Goal: Transaction & Acquisition: Purchase product/service

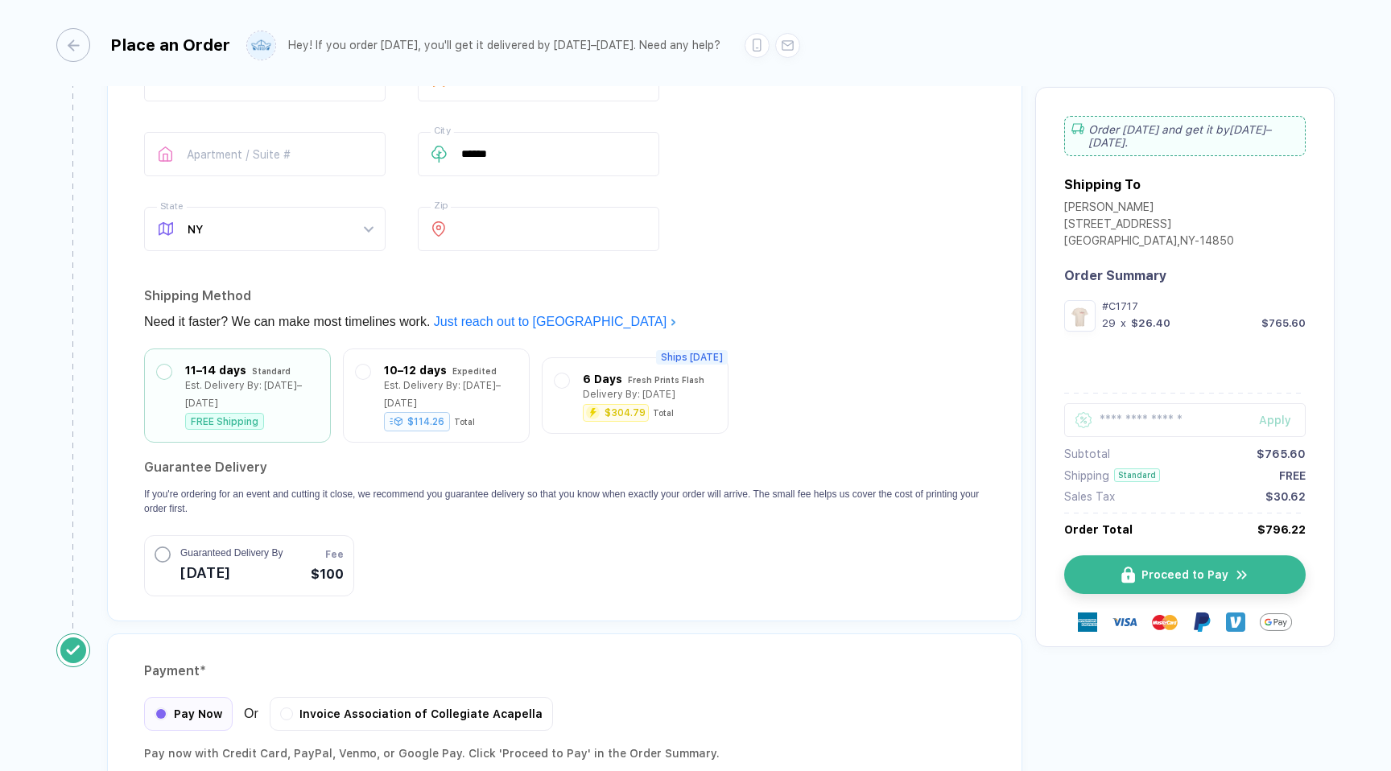
scroll to position [1300, 0]
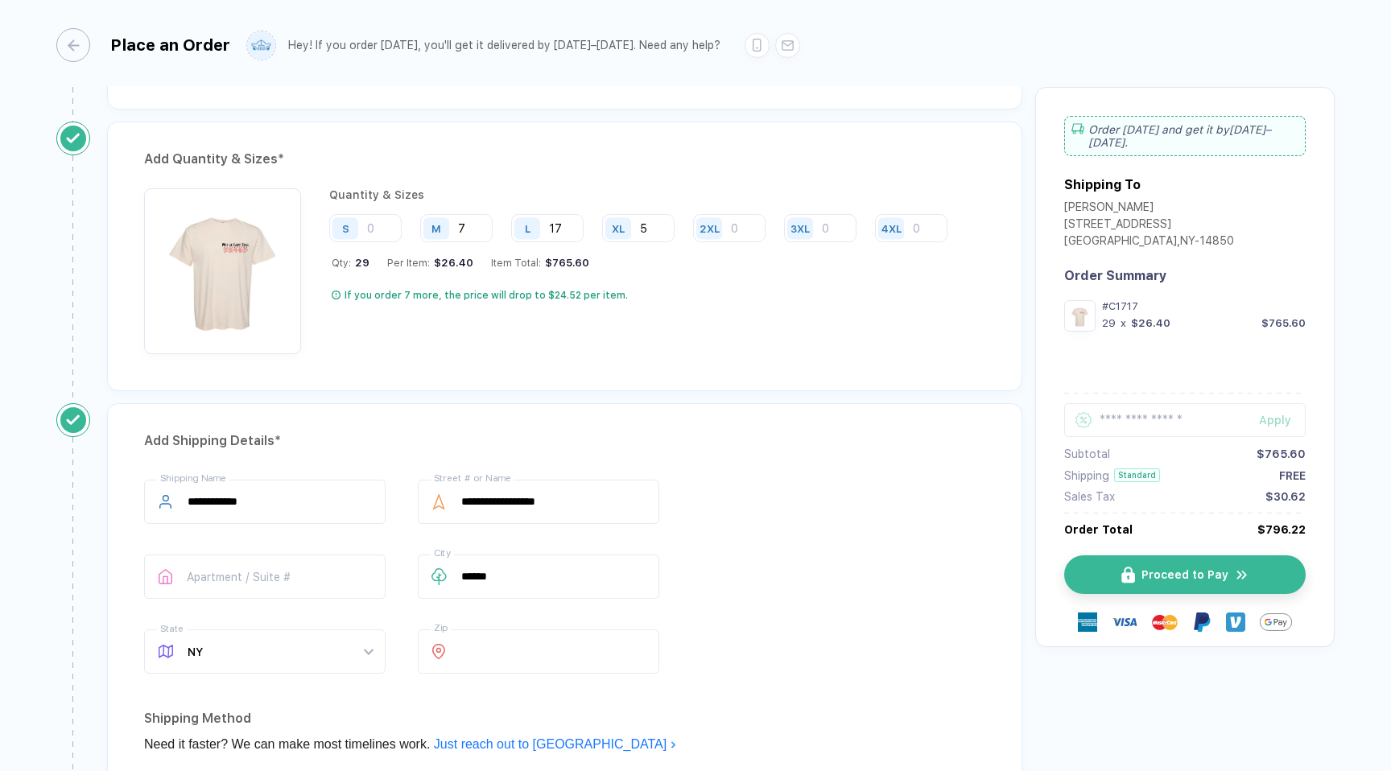
scroll to position [736, 0]
click at [573, 225] on input "17" at bounding box center [547, 230] width 72 height 28
click at [482, 231] on input "7" at bounding box center [456, 230] width 72 height 28
click at [644, 231] on input "5" at bounding box center [638, 230] width 72 height 28
click at [653, 241] on input "5" at bounding box center [638, 230] width 72 height 28
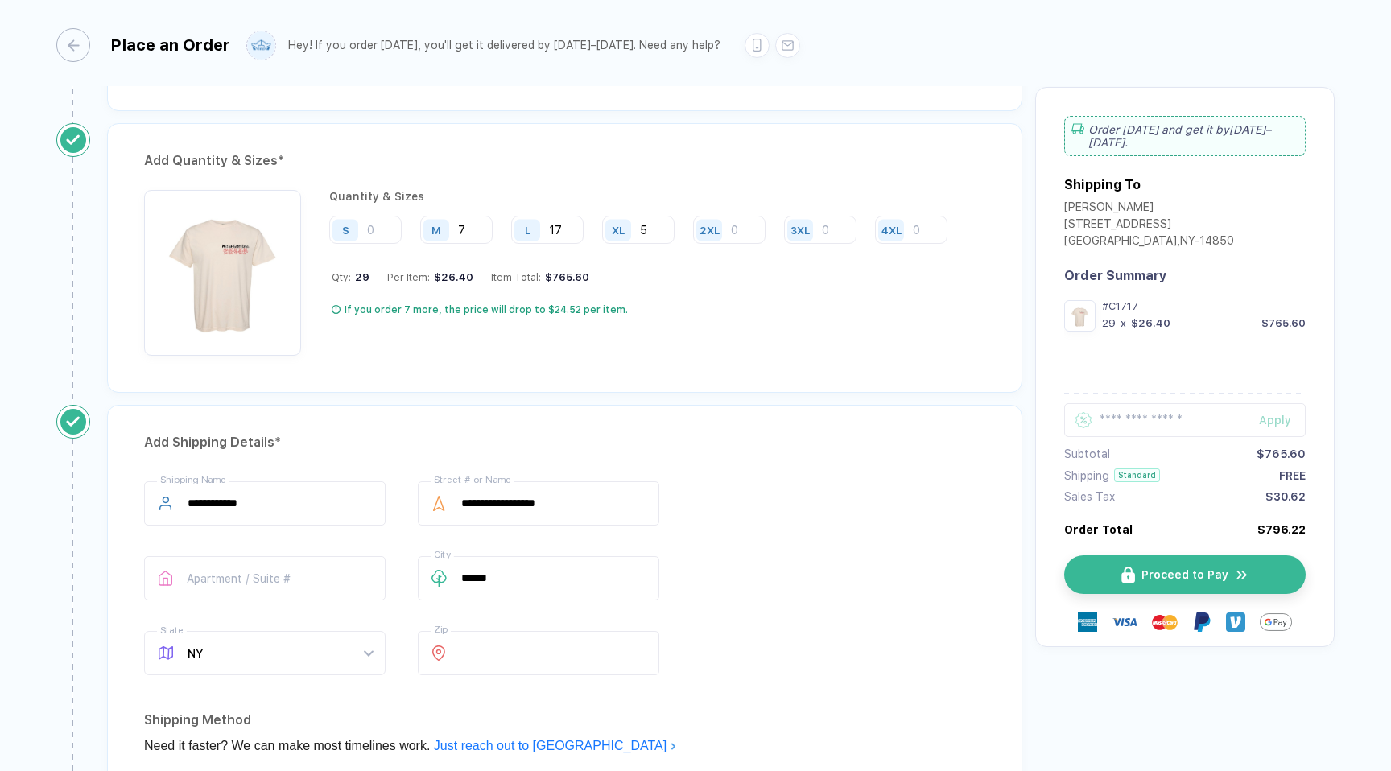
click at [677, 299] on div "Quantity & Sizes S M 7 L 17 XL 5 2XL 3XL 4XL Qty: 29 Per Item: $26.40 Item Tota…" at bounding box center [644, 273] width 630 height 166
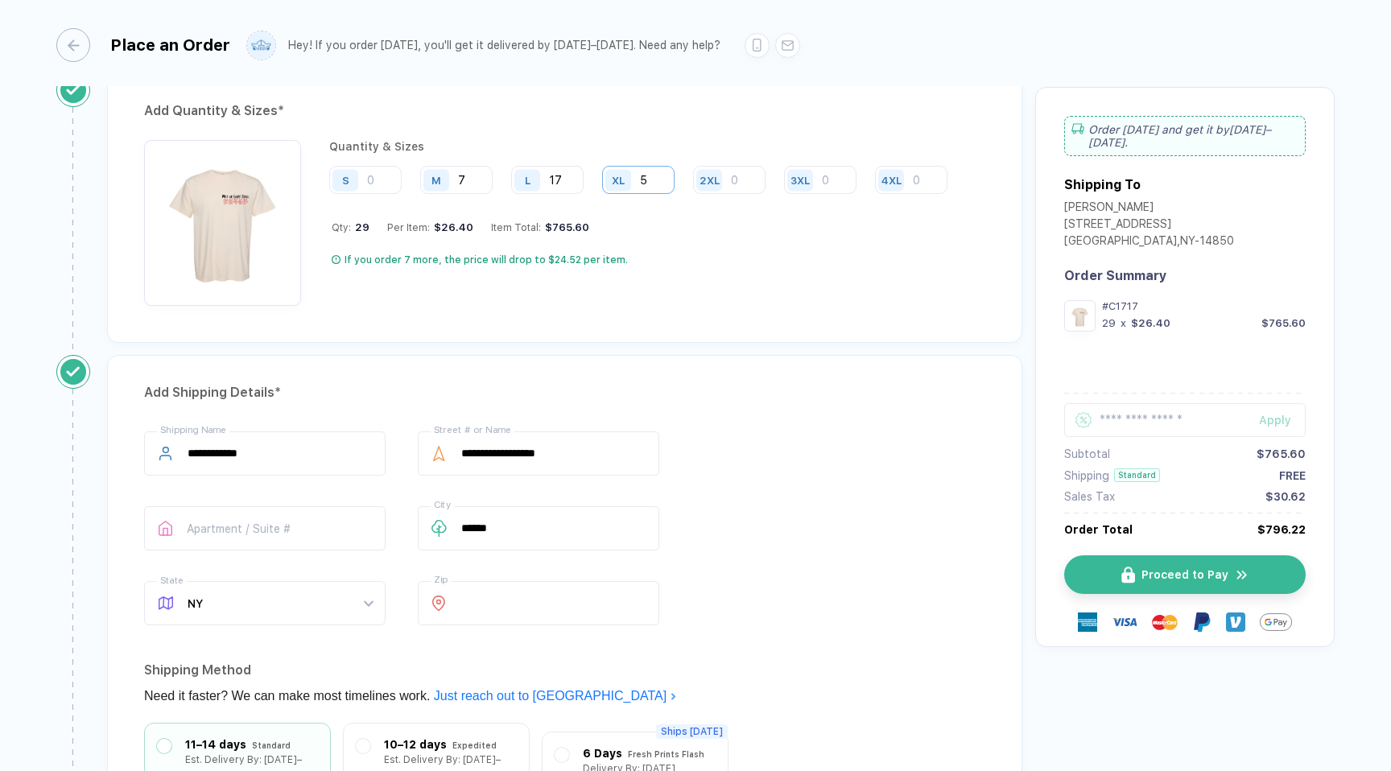
click at [662, 183] on input "5" at bounding box center [638, 180] width 72 height 28
click at [605, 163] on div "Quantity & Sizes S M 7 L 17 XL 5 2XL 3XL 4XL Qty: 29 Per Item: $26.40 Item Tota…" at bounding box center [644, 223] width 630 height 166
click at [575, 179] on input "17" at bounding box center [547, 180] width 72 height 28
type input "16"
click at [736, 302] on div "Quantity & Sizes S M 7 L 16 XL 5 2XL 3XL 4XL Qty: 28 Per Item: $27.35 Item Tota…" at bounding box center [644, 223] width 630 height 166
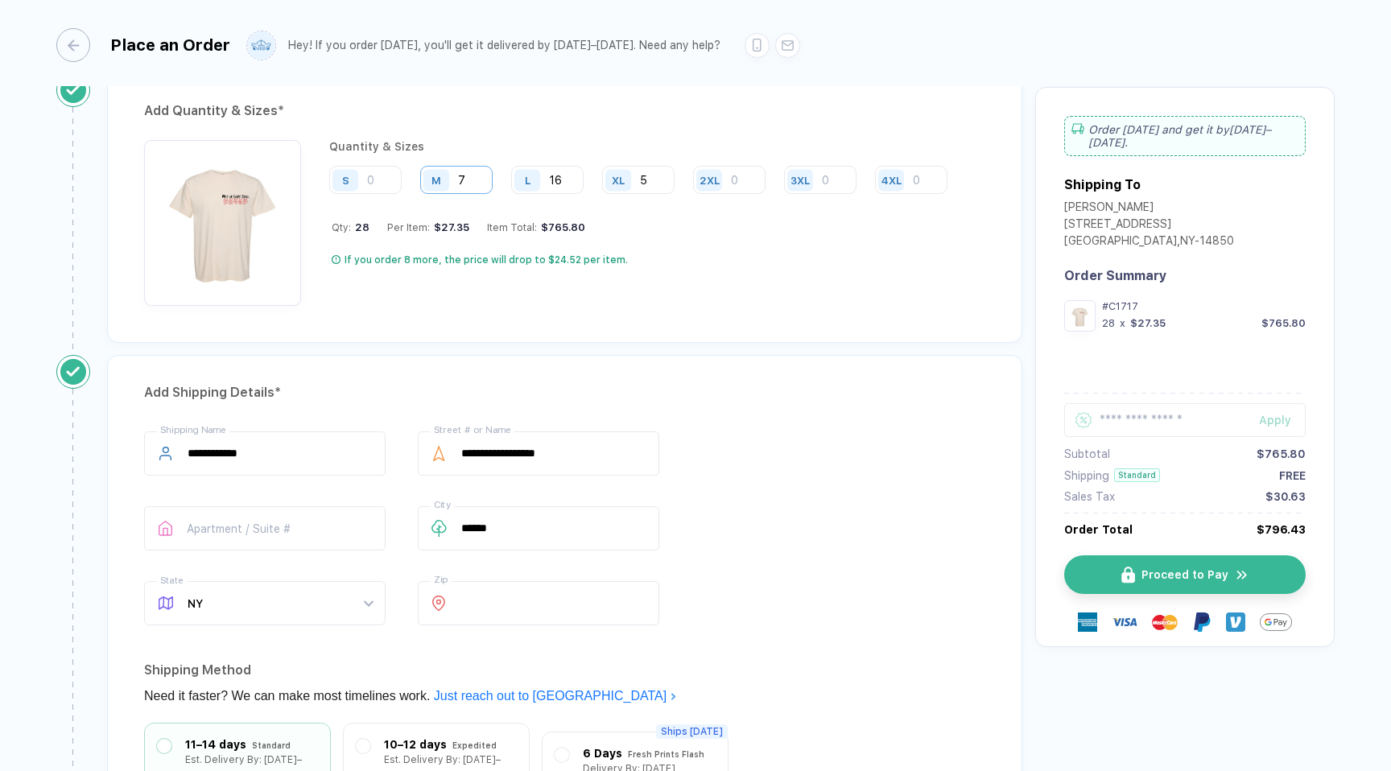
click at [476, 183] on input "7" at bounding box center [456, 180] width 72 height 28
type input "8"
type input "7"
click at [682, 311] on div "Add Quantity & Sizes * Quantity & Sizes S M 7 L 16 XL 5 2XL 3XL 4XL Qty: 28 Per…" at bounding box center [564, 208] width 915 height 270
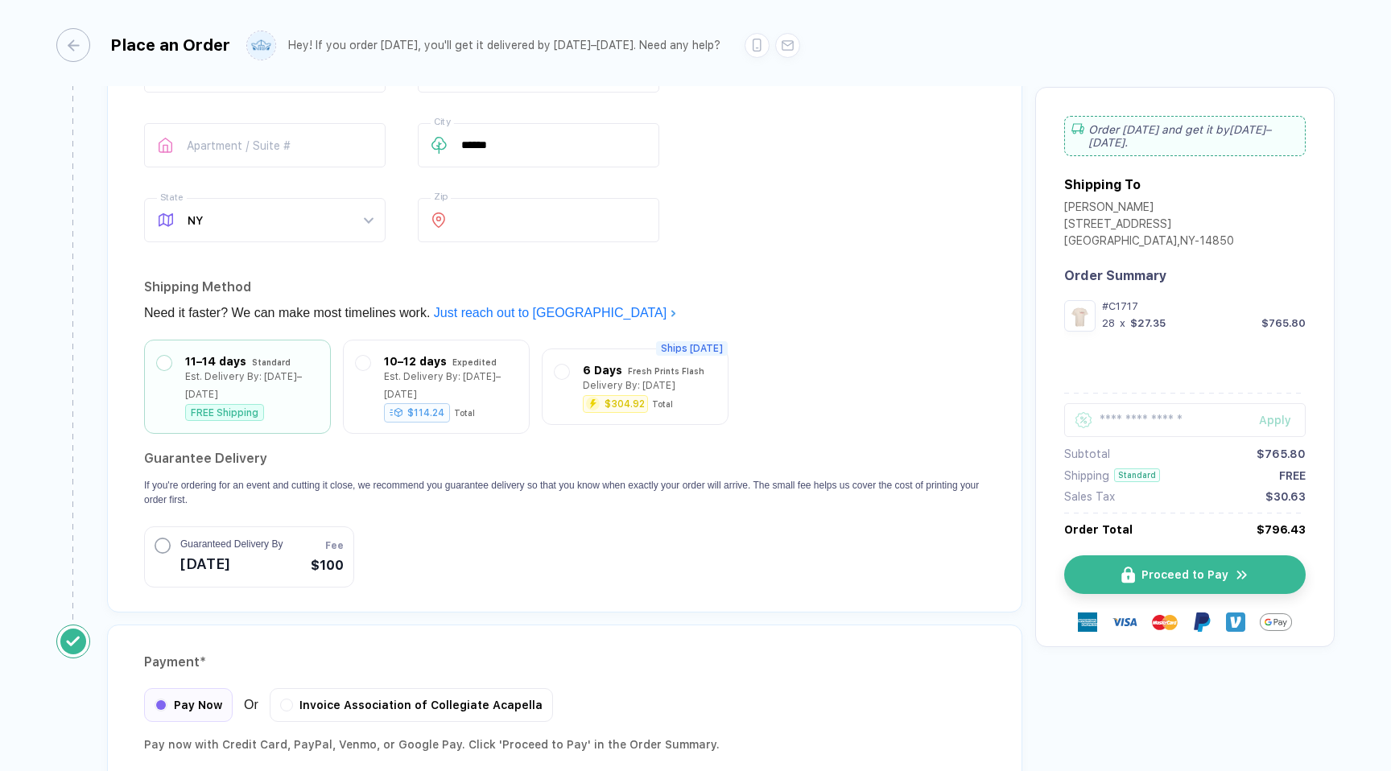
scroll to position [1300, 0]
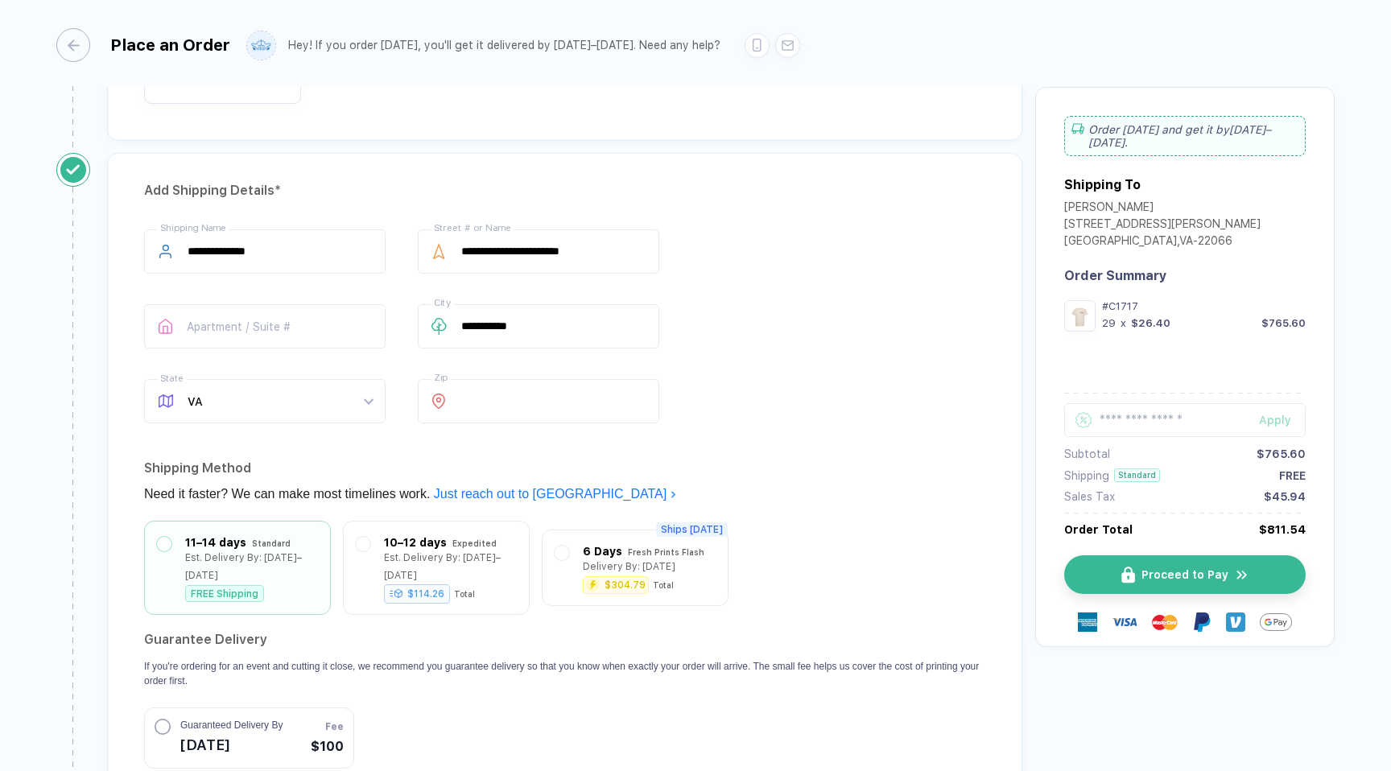
scroll to position [1300, 0]
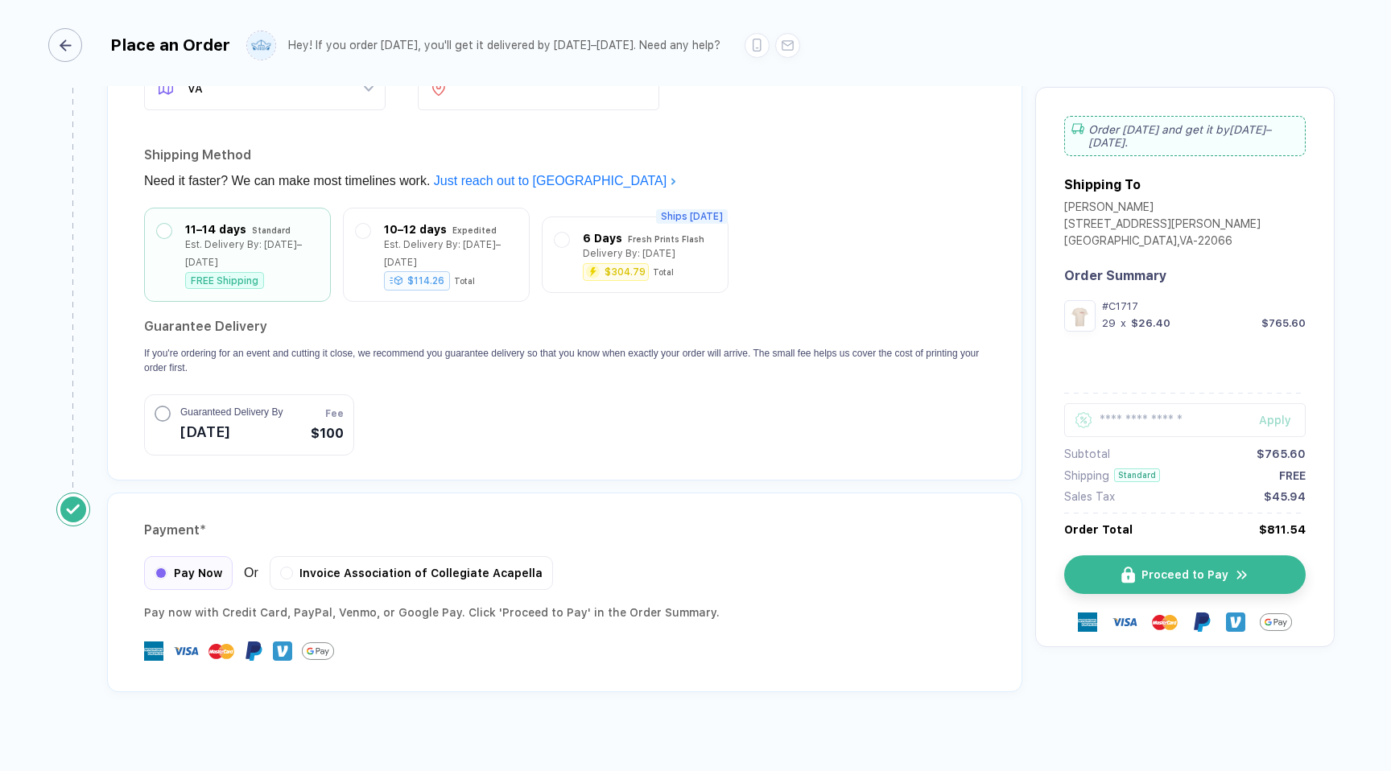
click at [82, 43] on div "button" at bounding box center [65, 45] width 34 height 34
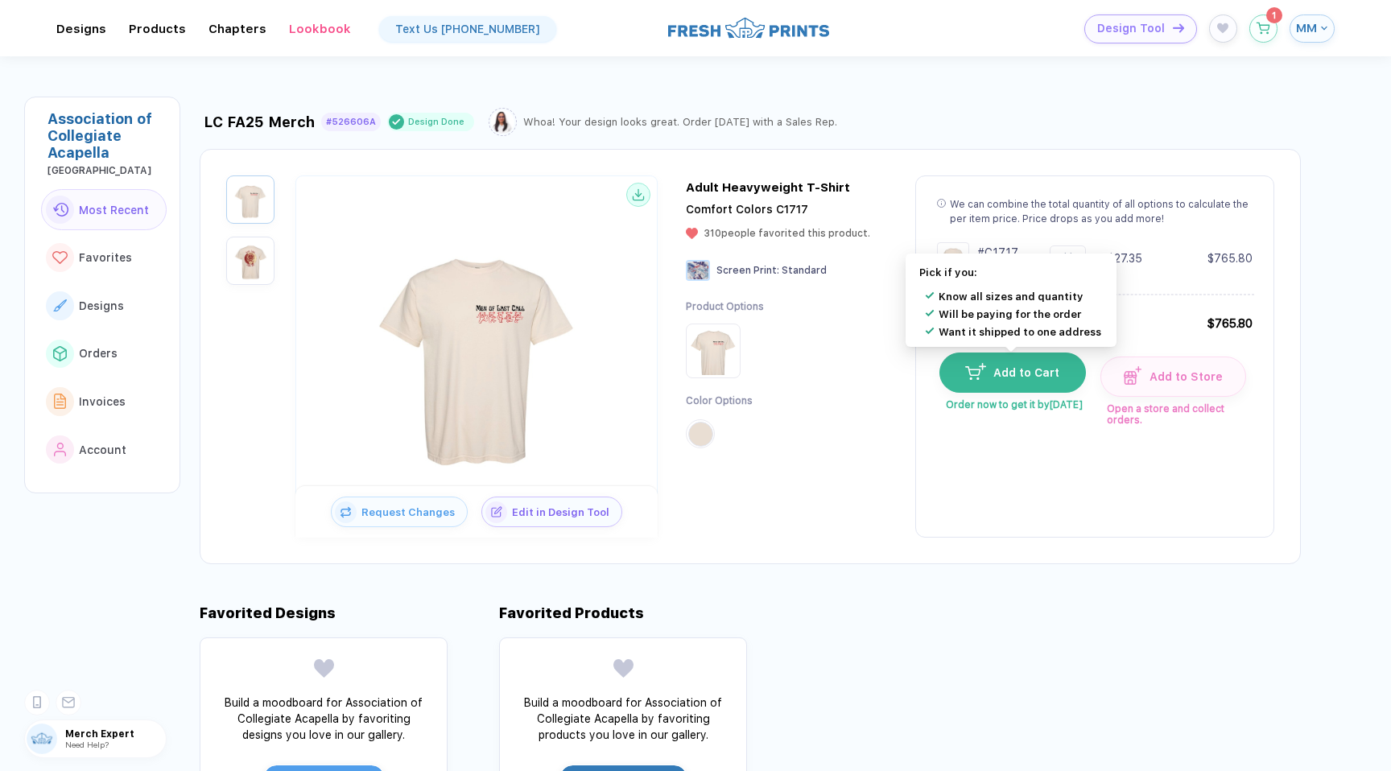
click at [1069, 377] on button "Add to Cart" at bounding box center [1012, 372] width 146 height 40
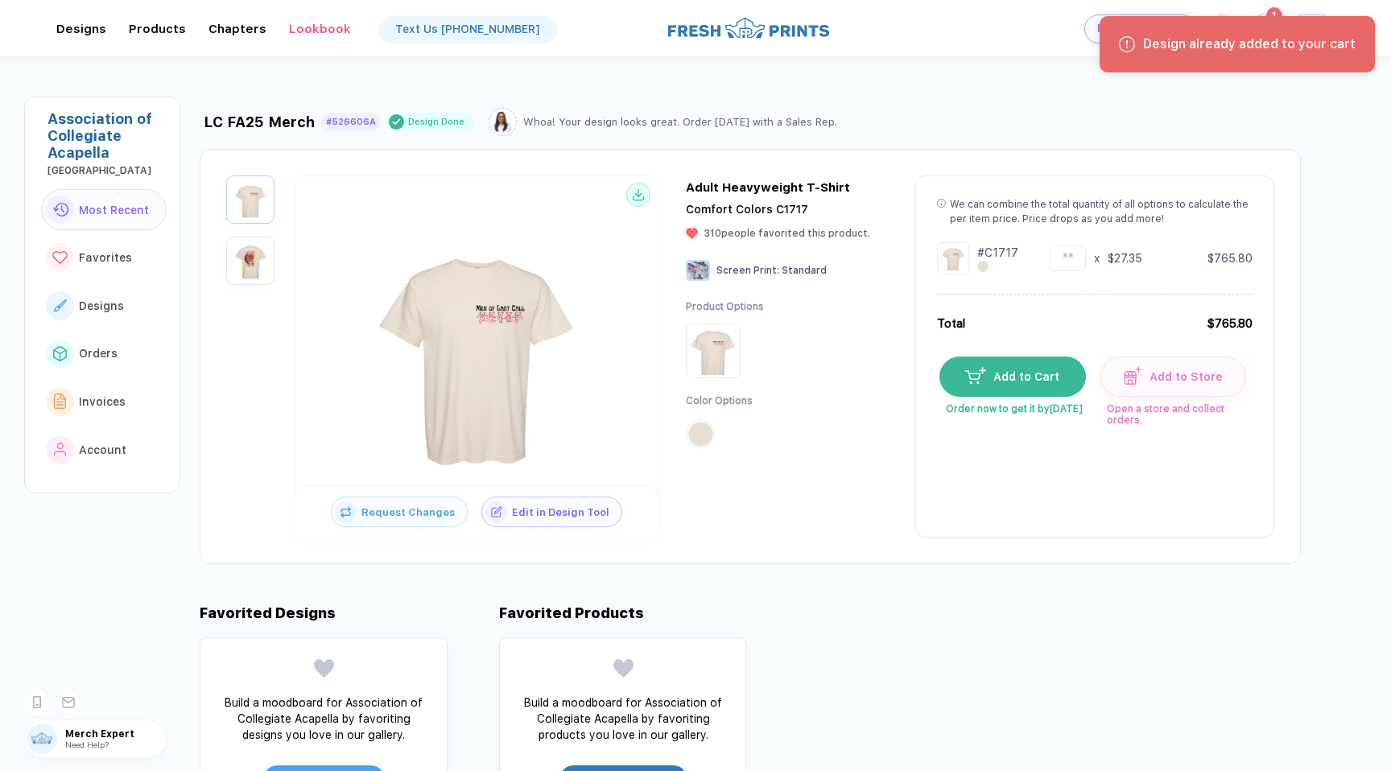
click at [1265, 19] on div "Design already added to your cart" at bounding box center [1236, 44] width 275 height 56
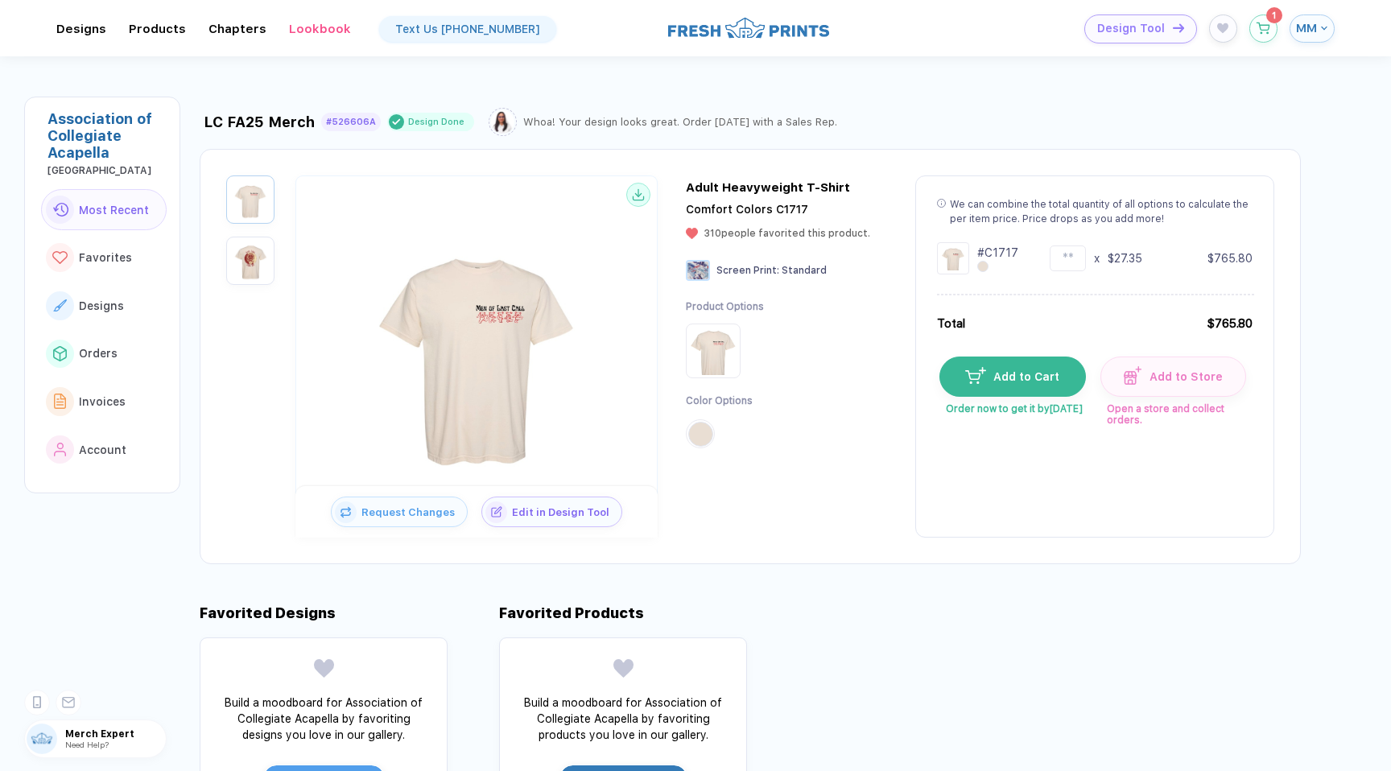
click at [1263, 16] on div "Design already added to your cart" at bounding box center [1237, 51] width 282 height 76
click at [1263, 27] on icon "button" at bounding box center [1263, 25] width 14 height 12
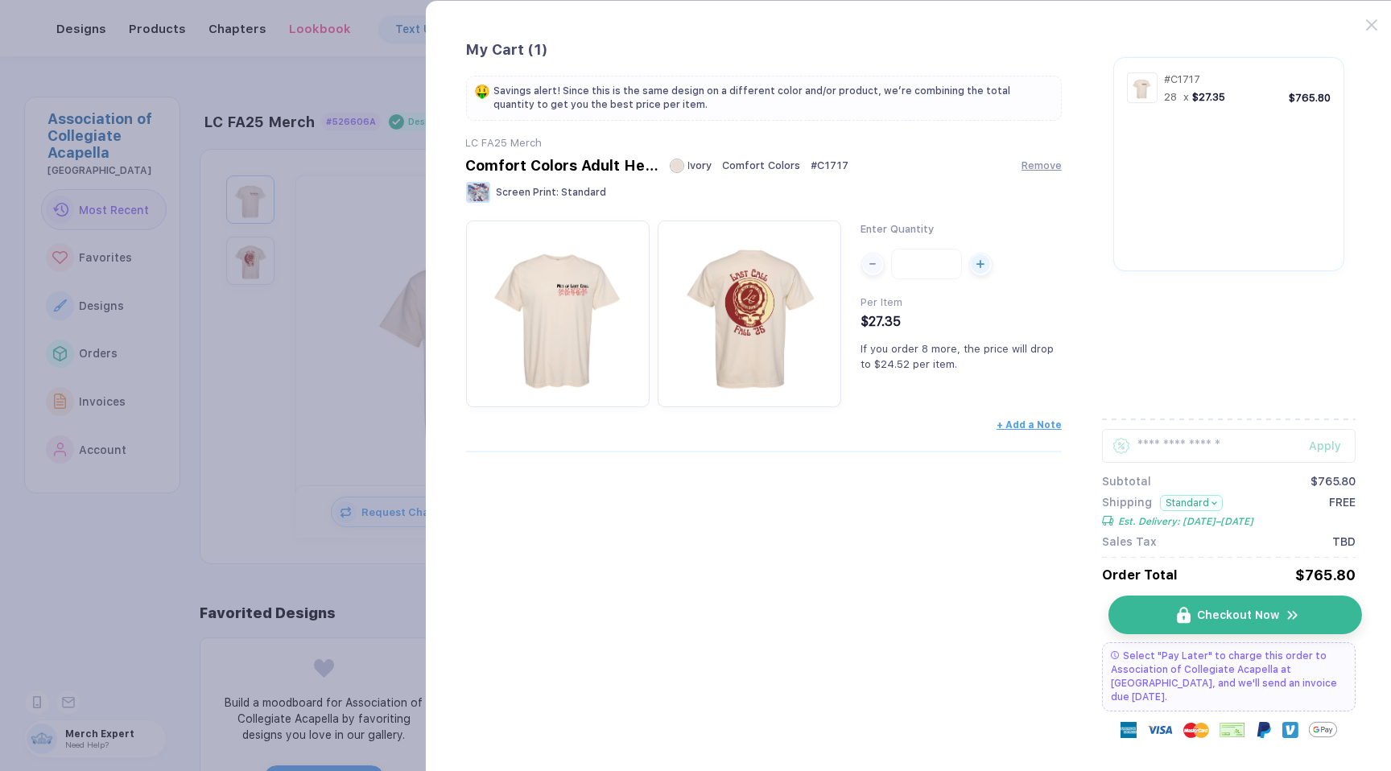
click at [1263, 612] on span "Checkout Now" at bounding box center [1238, 614] width 82 height 13
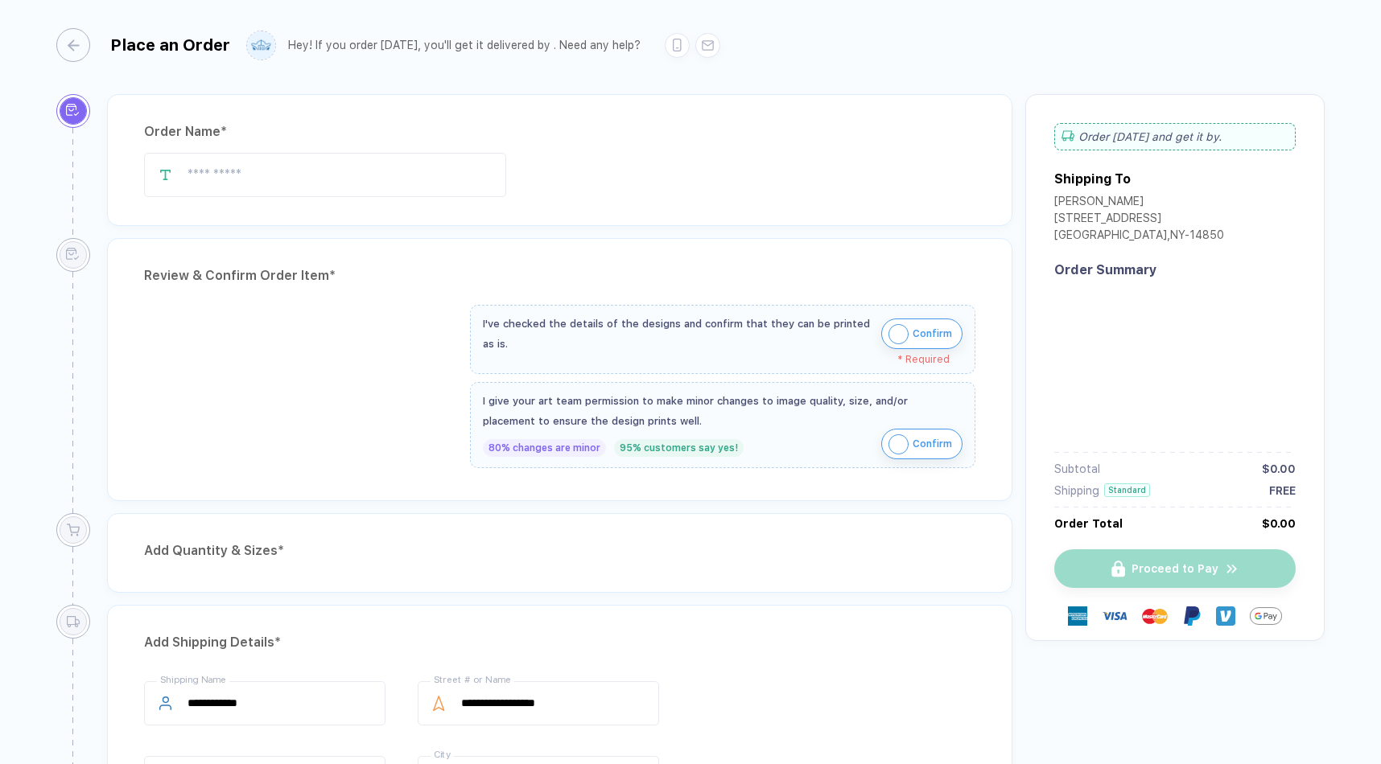
type input "**********"
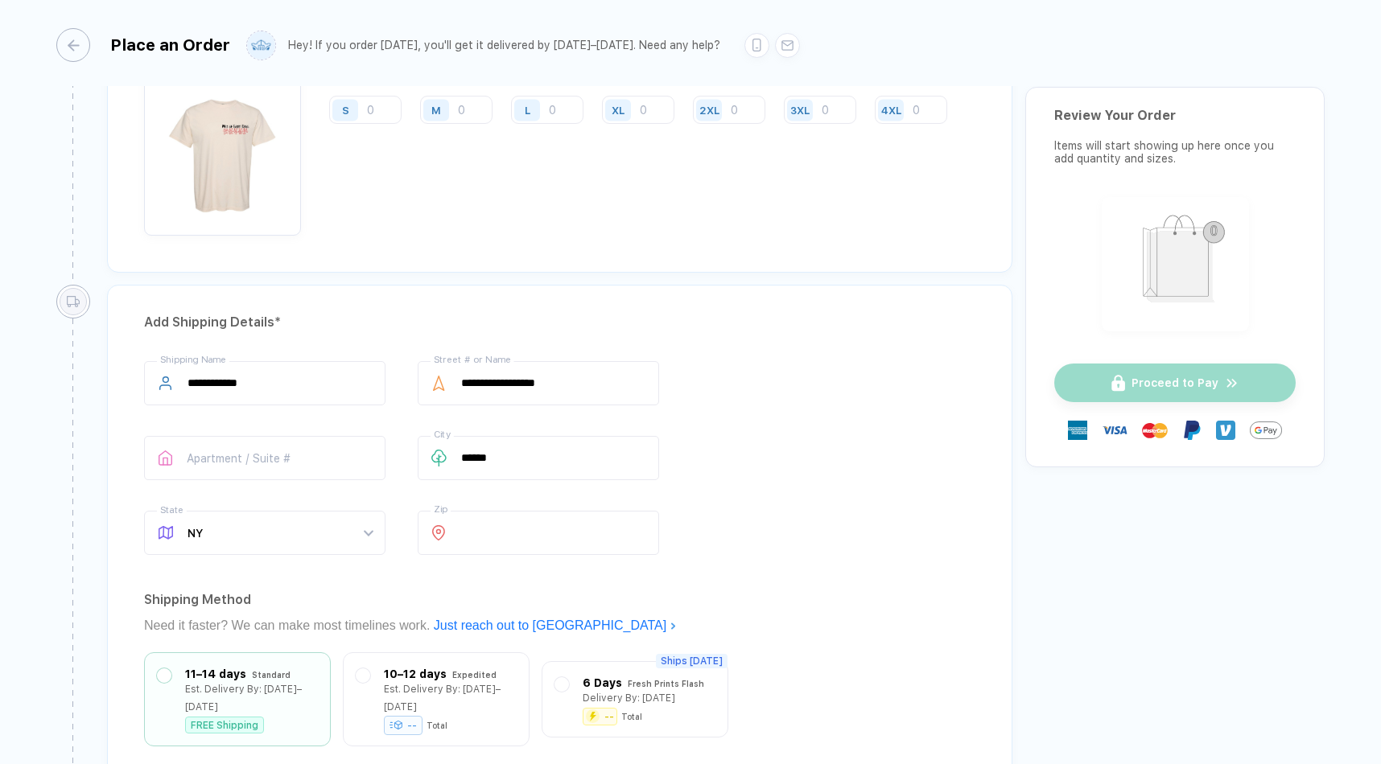
scroll to position [1318, 0]
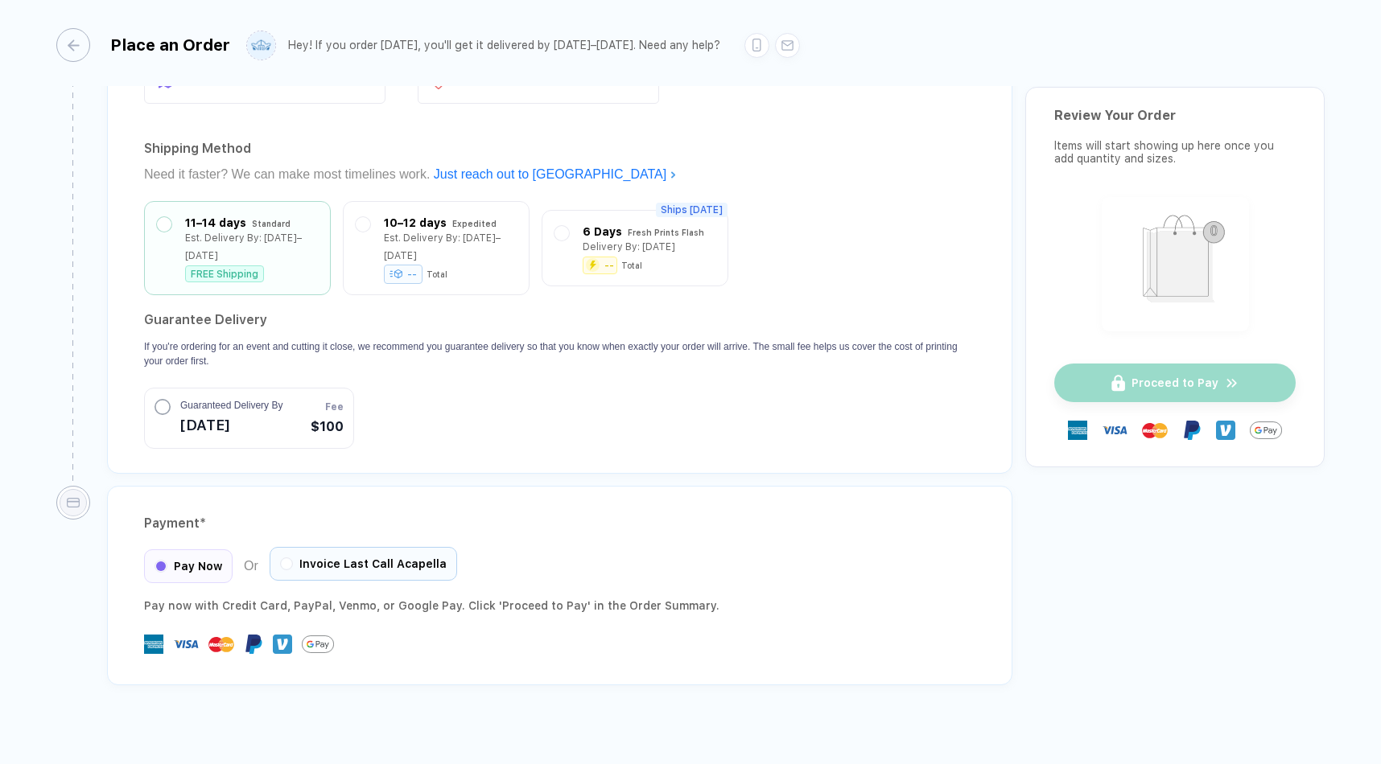
click at [427, 554] on div "Invoice Last Call Acapella" at bounding box center [364, 564] width 188 height 34
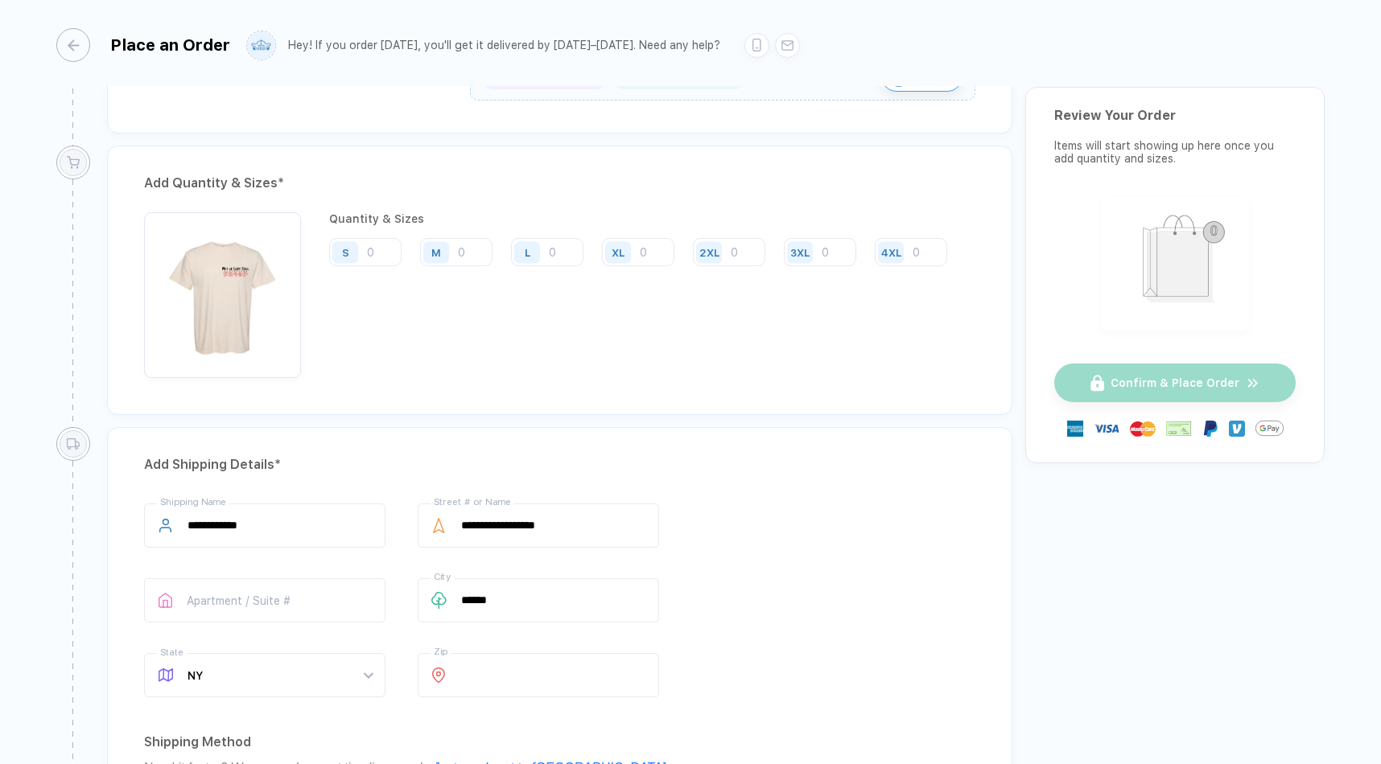
scroll to position [726, 0]
click at [306, 547] on div "**********" at bounding box center [264, 527] width 241 height 51
click at [309, 502] on input "**********" at bounding box center [264, 524] width 241 height 44
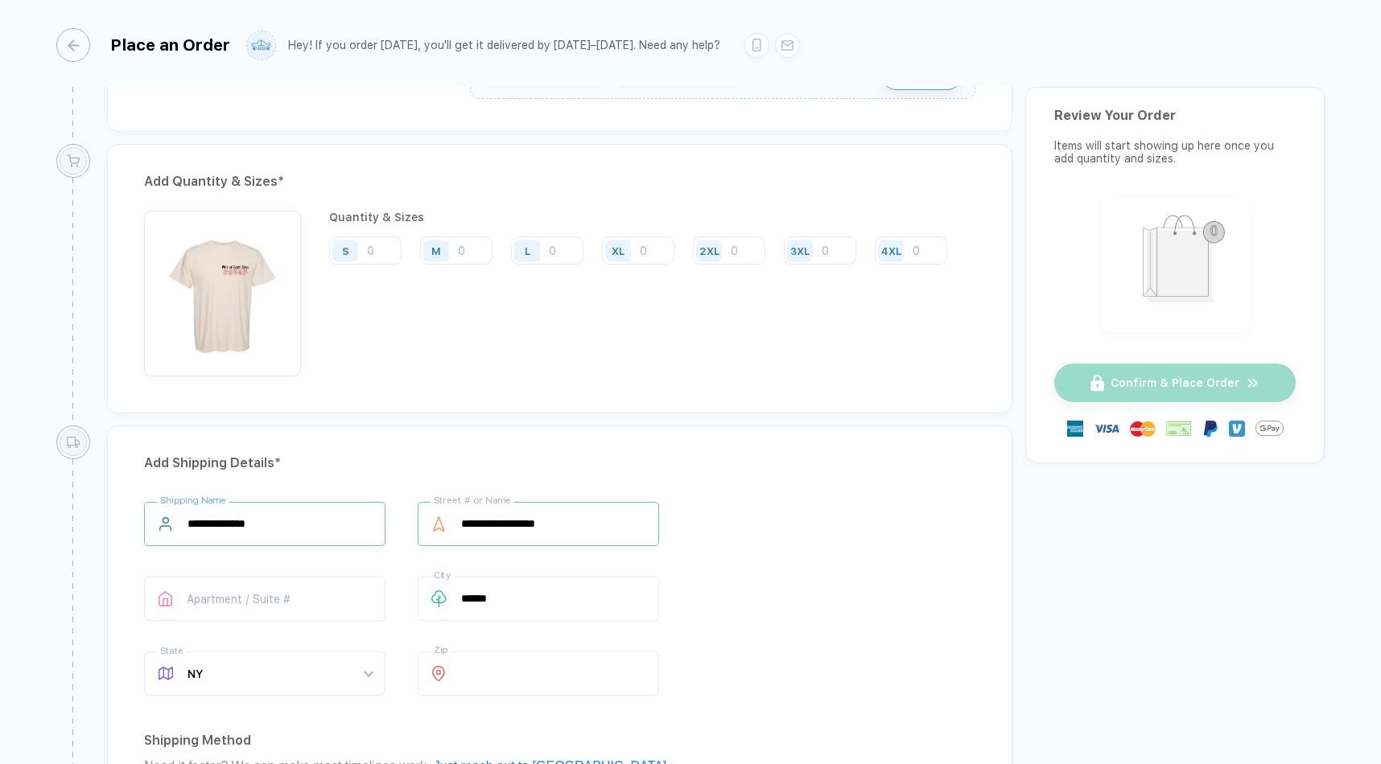
type input "**********"
click at [542, 518] on input "**********" at bounding box center [538, 524] width 241 height 44
type input "*"
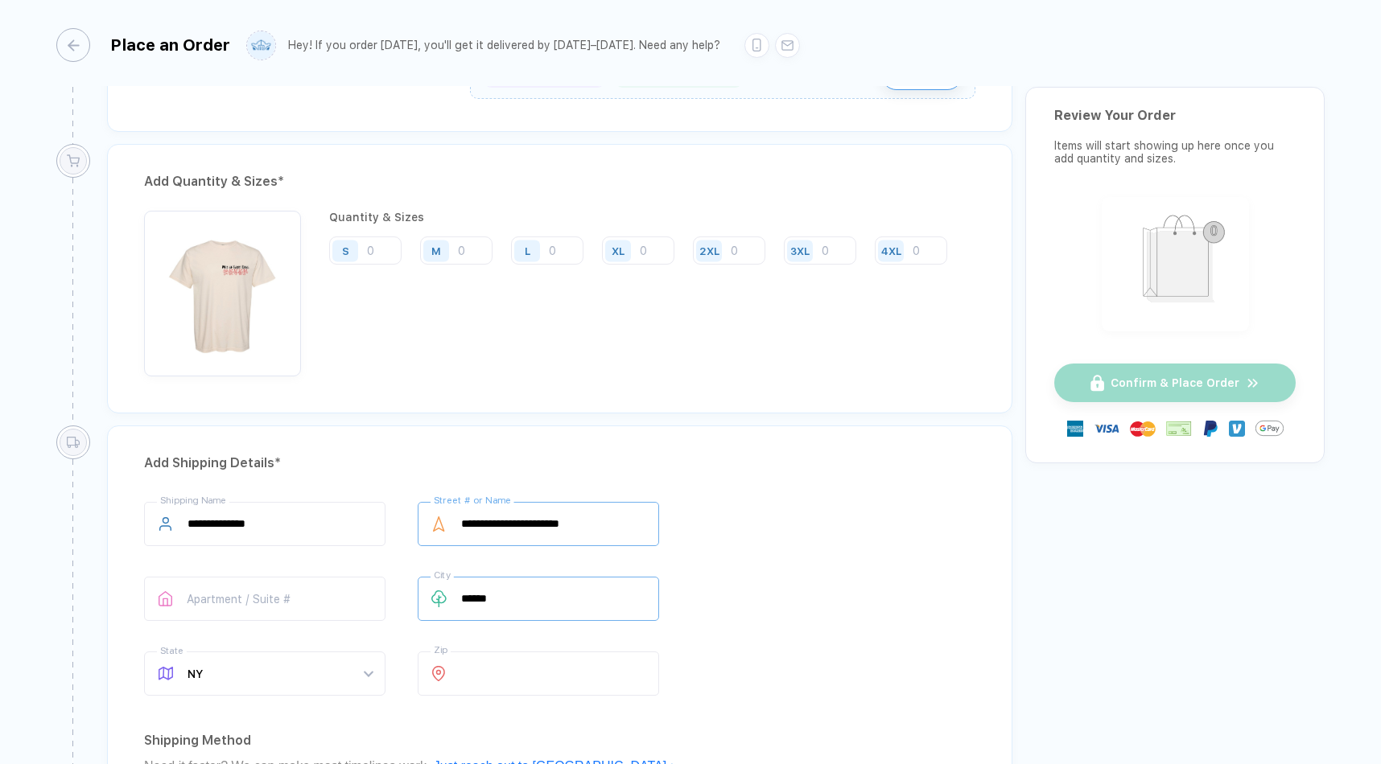
type input "**********"
click at [507, 605] on input "******" at bounding box center [538, 599] width 241 height 44
click at [508, 604] on input "******" at bounding box center [538, 599] width 241 height 44
type input "*"
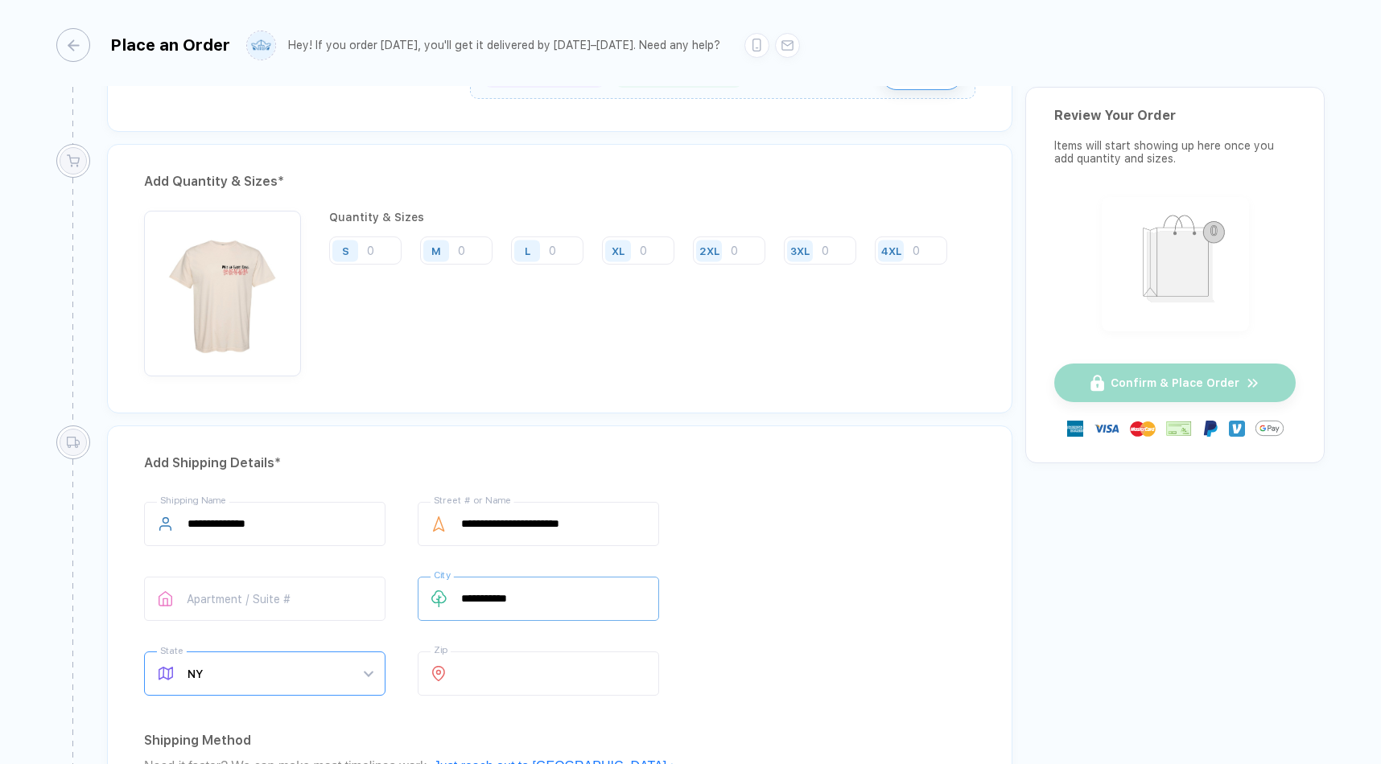
click at [321, 674] on span "NY" at bounding box center [280, 674] width 185 height 43
type input "**********"
type input "**"
click at [542, 660] on input "*****" at bounding box center [538, 674] width 241 height 44
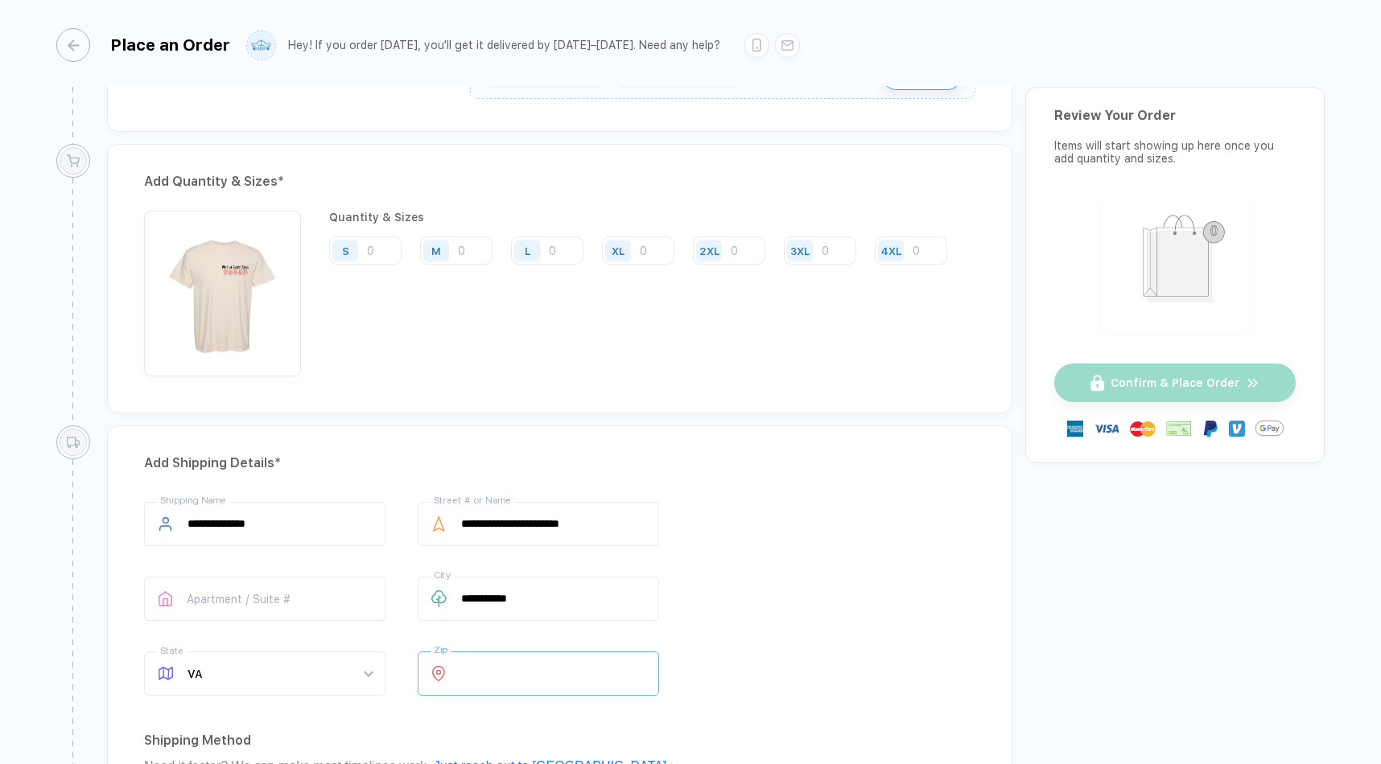
click at [542, 660] on input "*****" at bounding box center [538, 674] width 241 height 44
type input "*****"
click at [845, 616] on div "**********" at bounding box center [559, 602] width 831 height 200
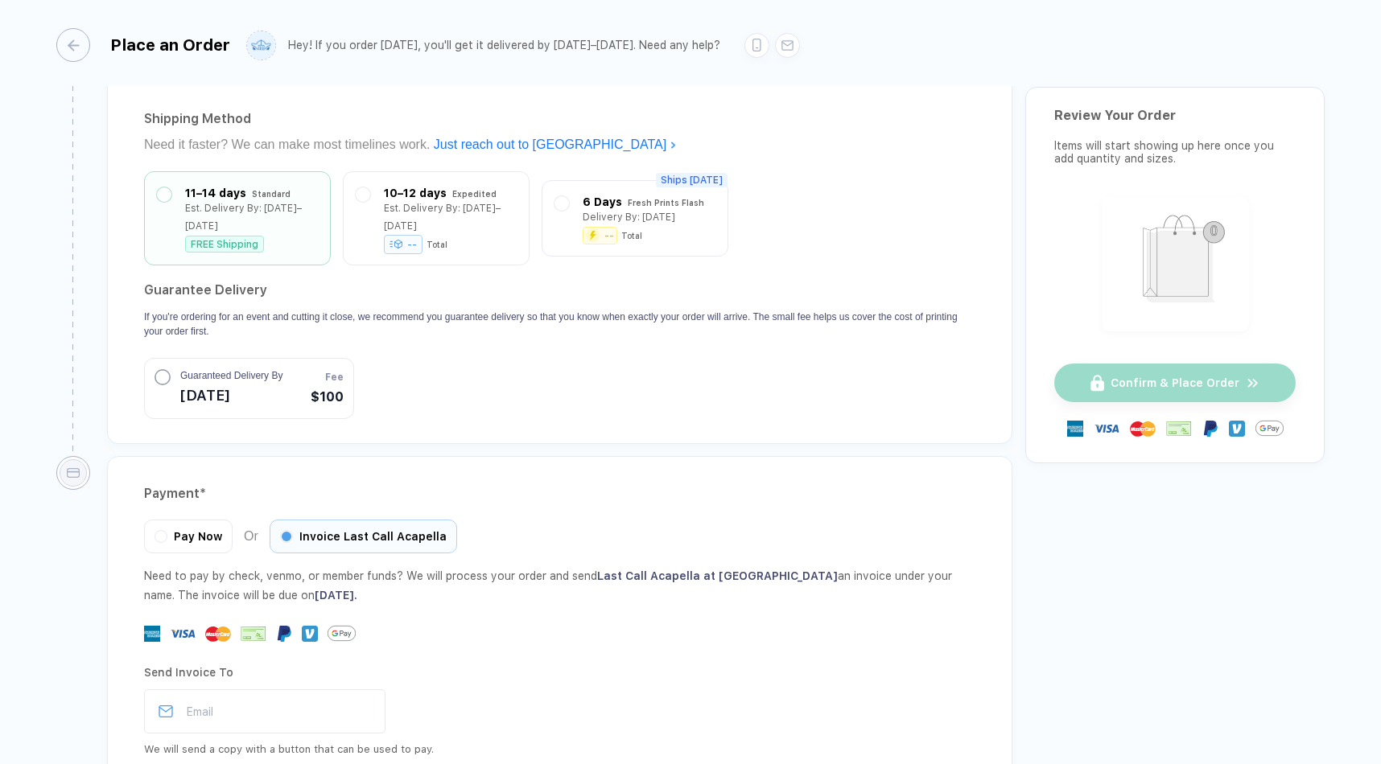
scroll to position [1477, 0]
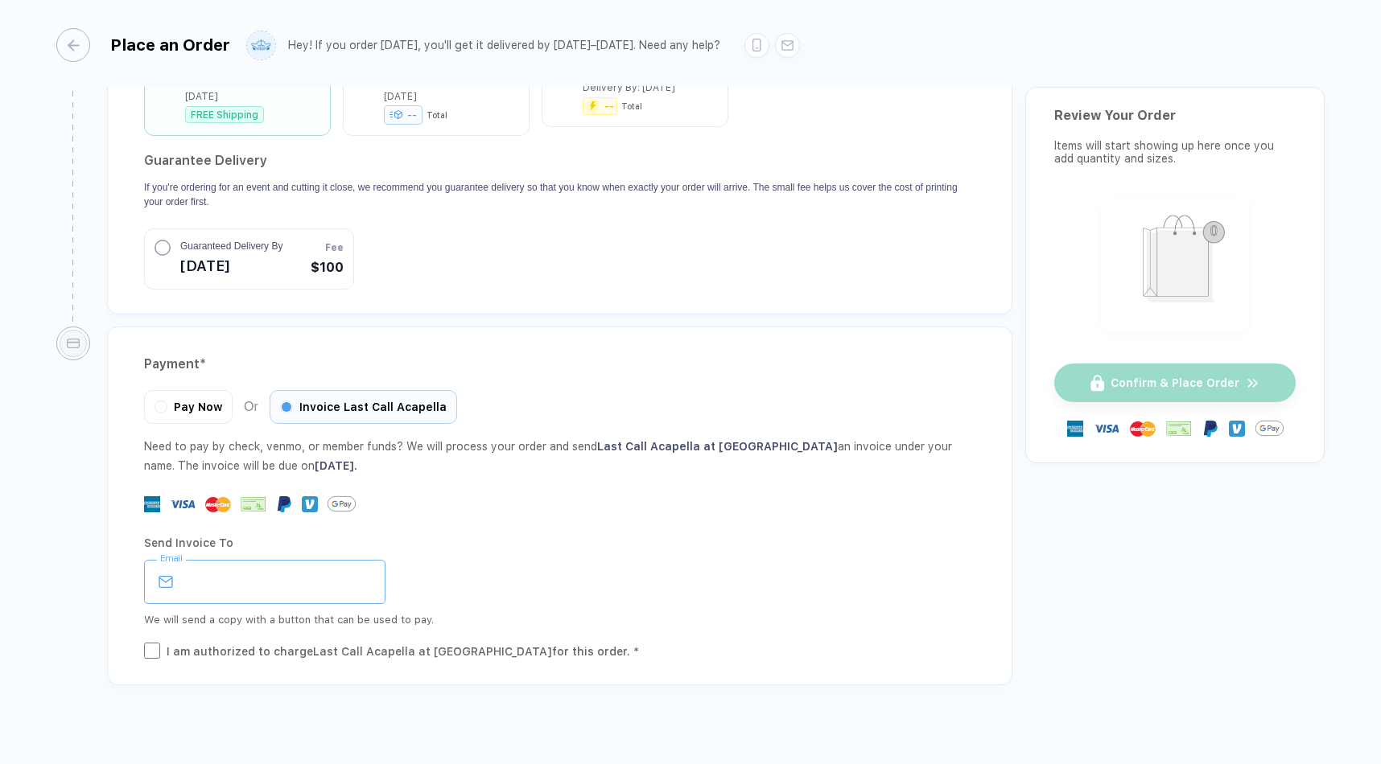
click at [233, 562] on input "email" at bounding box center [264, 582] width 241 height 44
type input "**********"
click at [155, 643] on div "I am authorized to charge Last Call Acapella at [GEOGRAPHIC_DATA] for this orde…" at bounding box center [559, 652] width 831 height 18
click at [139, 630] on div "**********" at bounding box center [559, 506] width 905 height 359
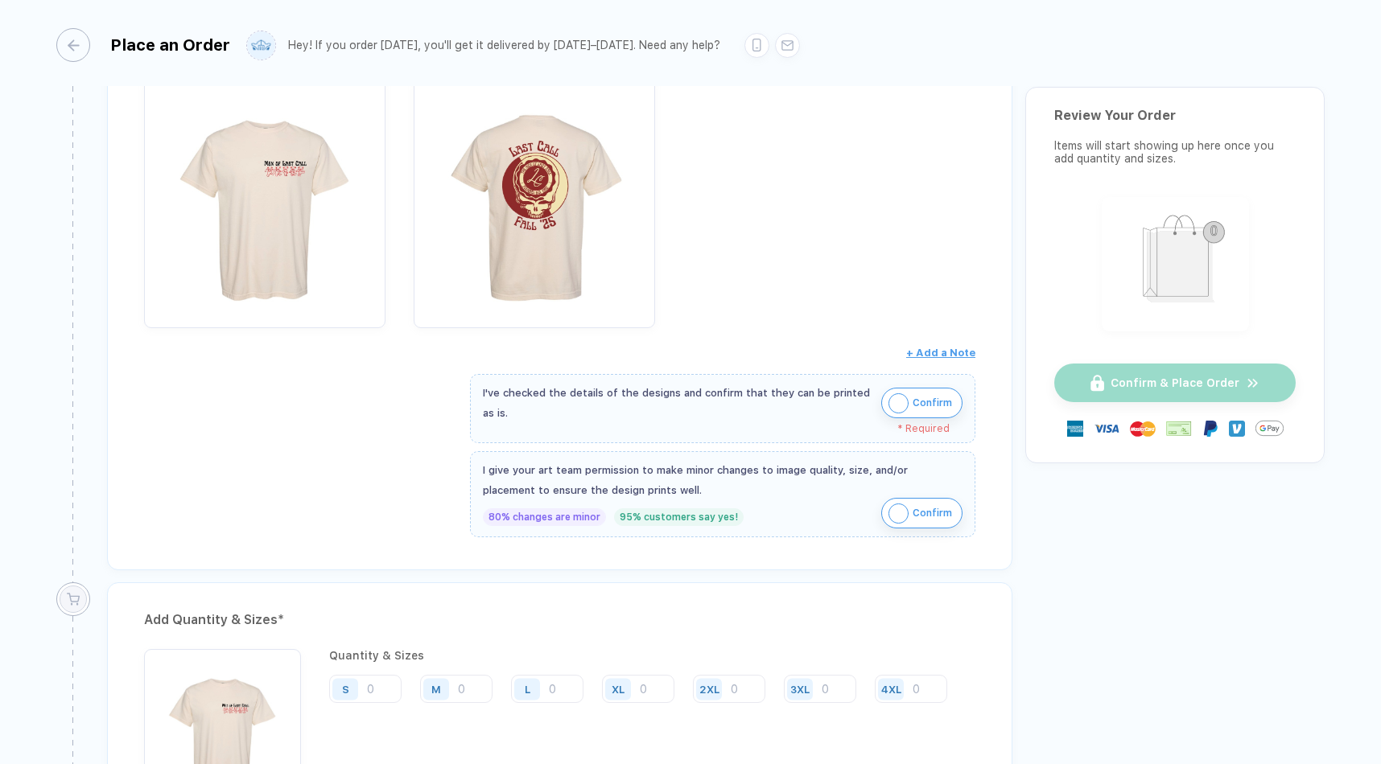
scroll to position [0, 0]
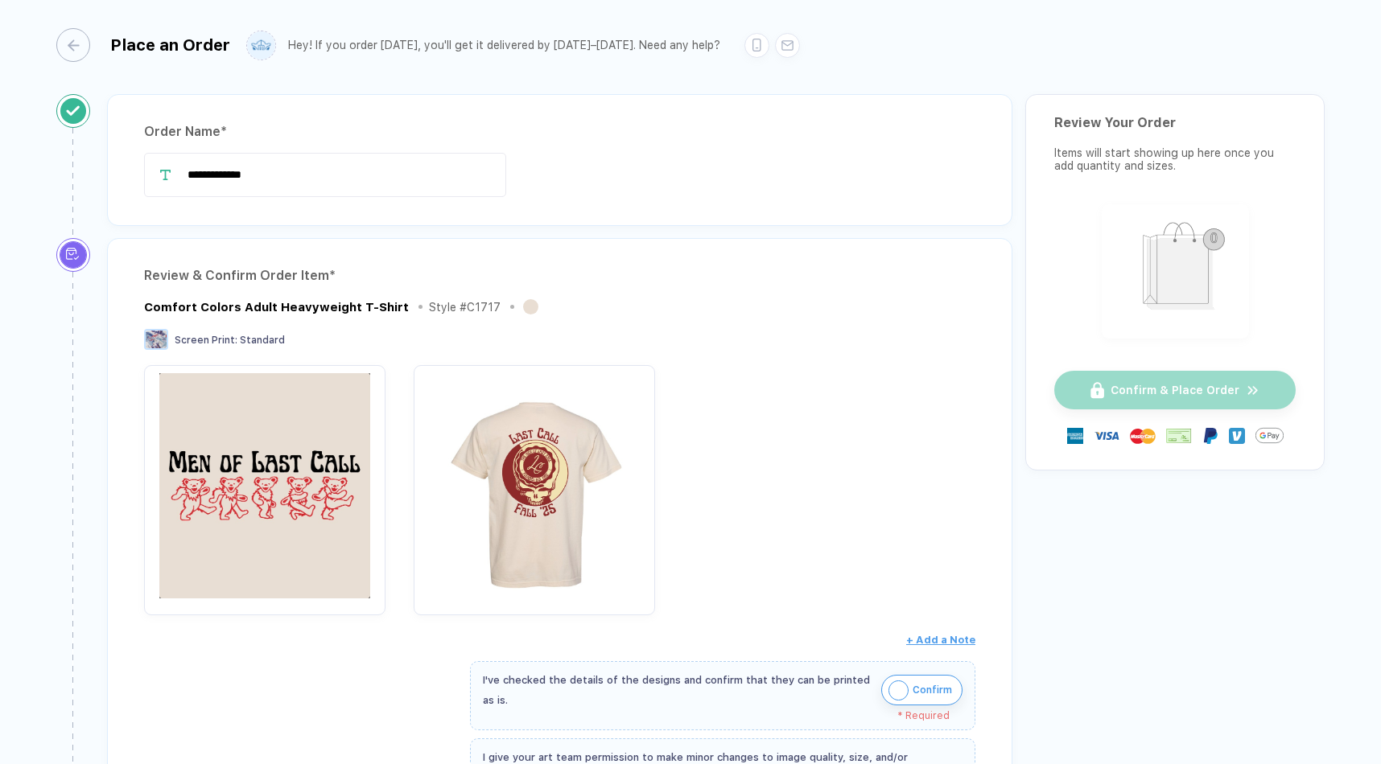
click at [359, 460] on img "button" at bounding box center [264, 485] width 225 height 225
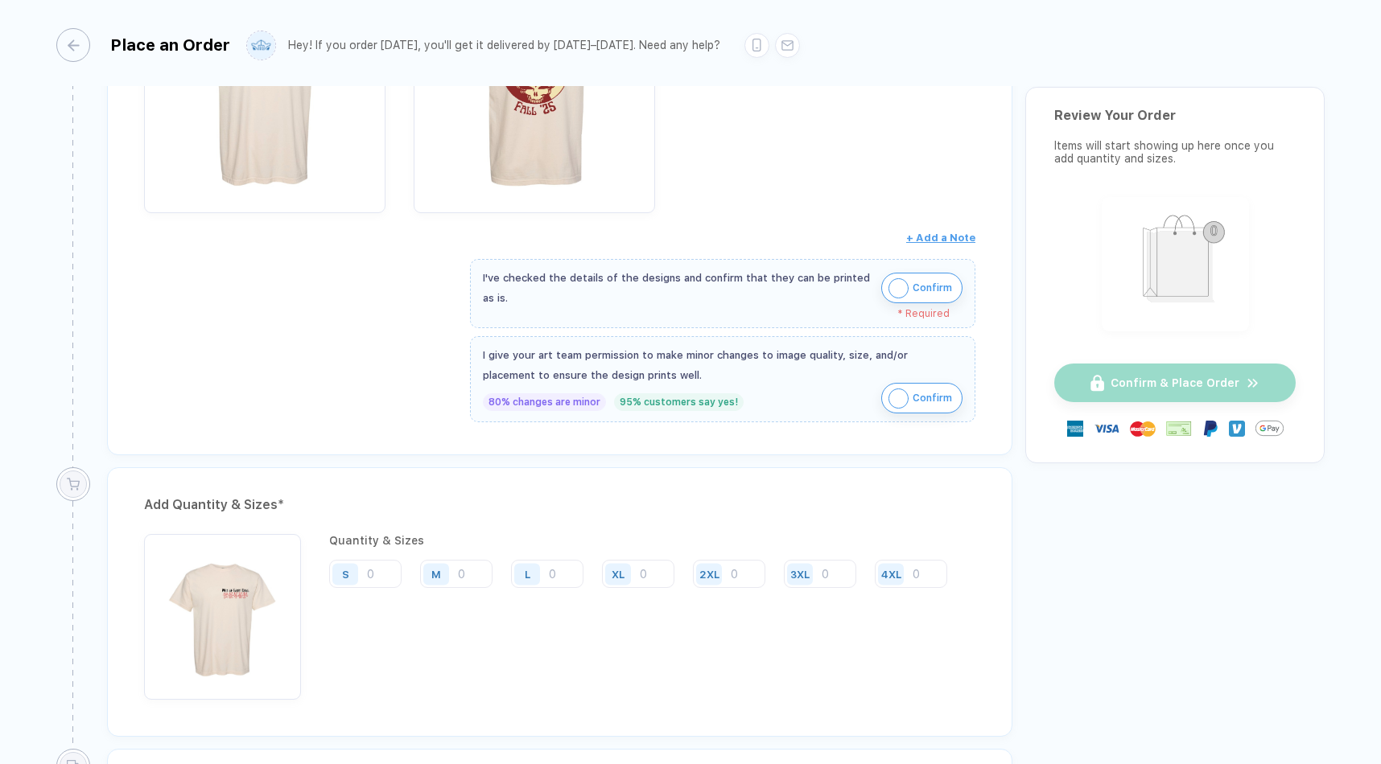
scroll to position [405, 0]
click at [484, 560] on input "number" at bounding box center [456, 572] width 72 height 28
type input "7"
click at [559, 575] on input "number" at bounding box center [547, 572] width 72 height 28
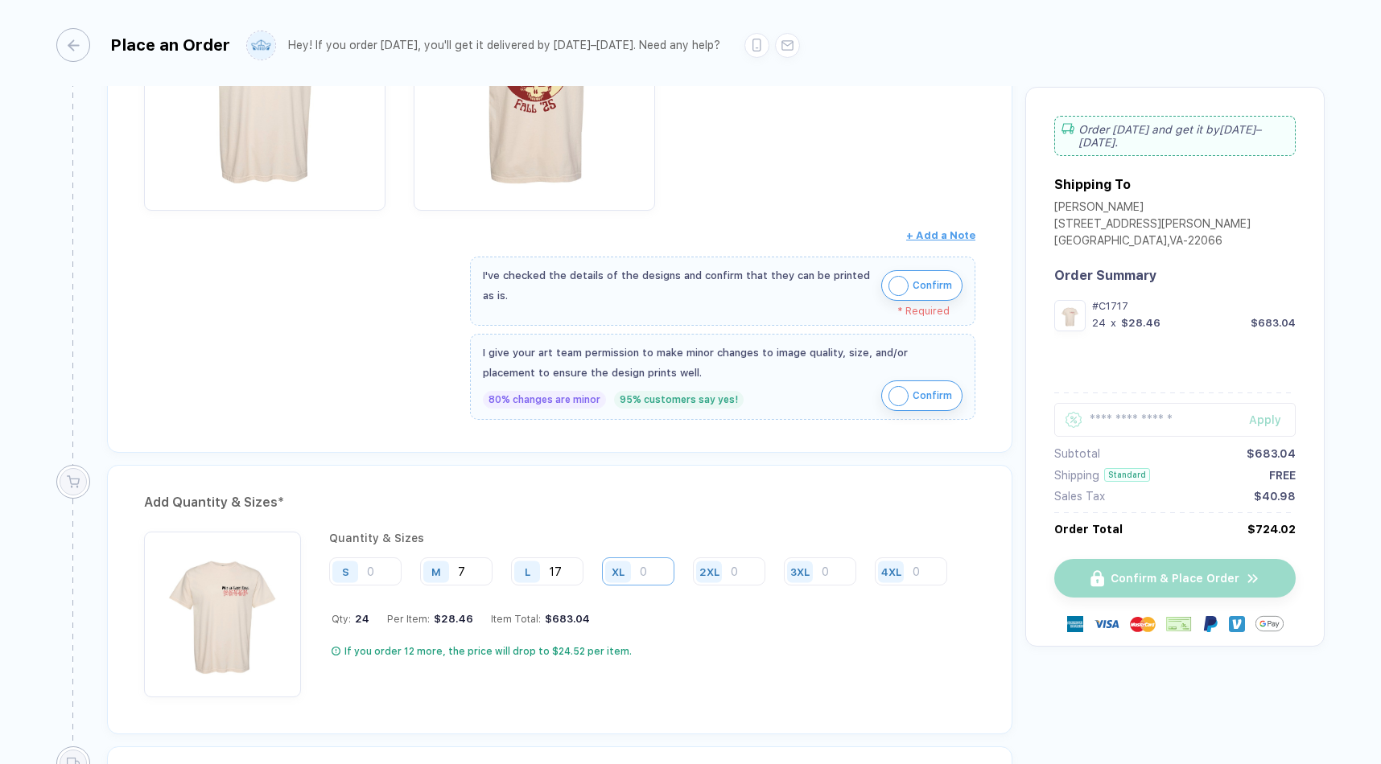
type input "17"
click at [664, 572] on input "number" at bounding box center [638, 572] width 72 height 28
type input "5"
click at [565, 569] on input "17" at bounding box center [547, 572] width 72 height 28
type input "15"
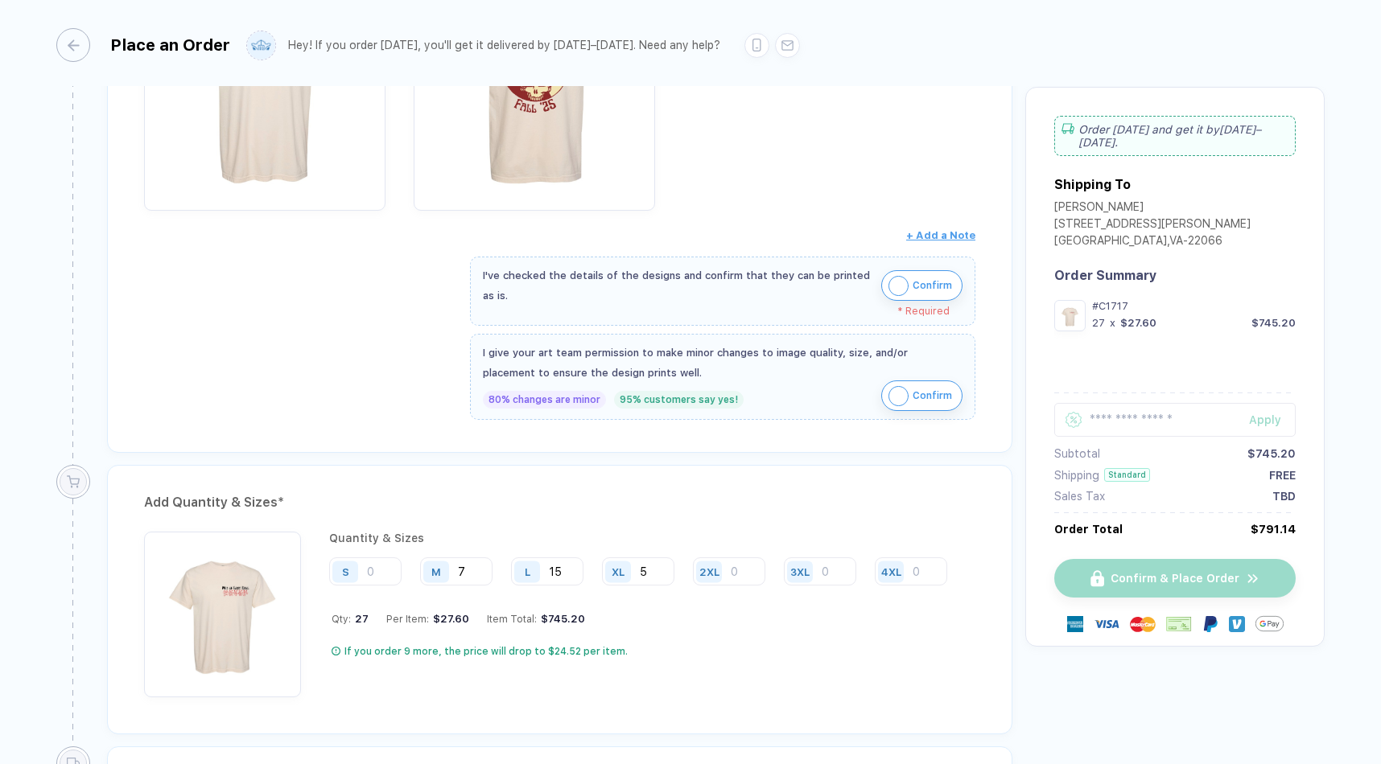
click at [627, 591] on div "Quantity & Sizes S M 7 L 15 XL 5 2XL 3XL 4XL Qty: 27 Per Item: $27.60 Item Tota…" at bounding box center [644, 615] width 630 height 166
click at [653, 574] on input "5" at bounding box center [638, 572] width 72 height 28
type input "6"
type input "5"
click at [579, 572] on input "15" at bounding box center [547, 572] width 72 height 28
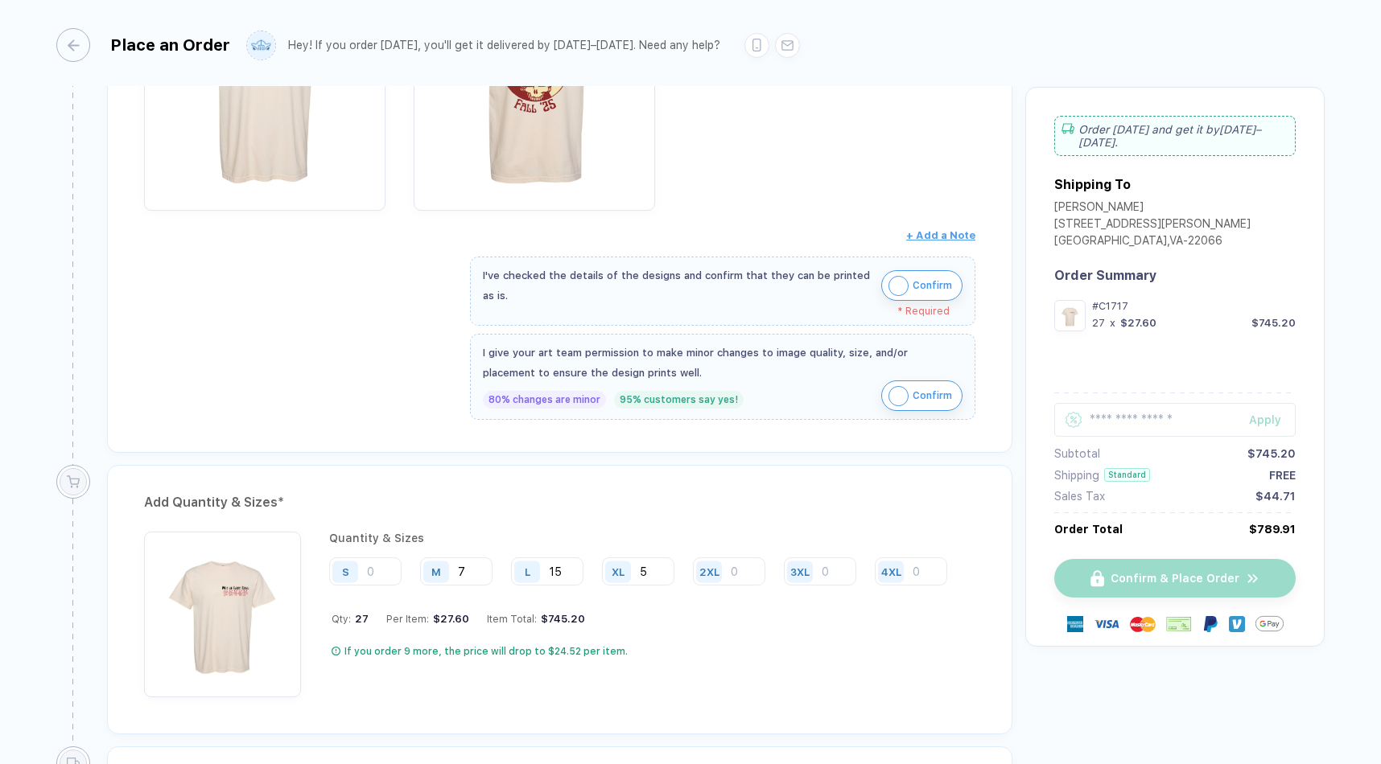
click at [590, 585] on div "L 15" at bounding box center [553, 573] width 84 height 30
click at [476, 573] on input "7" at bounding box center [456, 572] width 72 height 28
type input "8"
click at [544, 559] on div "L" at bounding box center [529, 572] width 37 height 28
click at [557, 559] on input "15" at bounding box center [547, 572] width 72 height 28
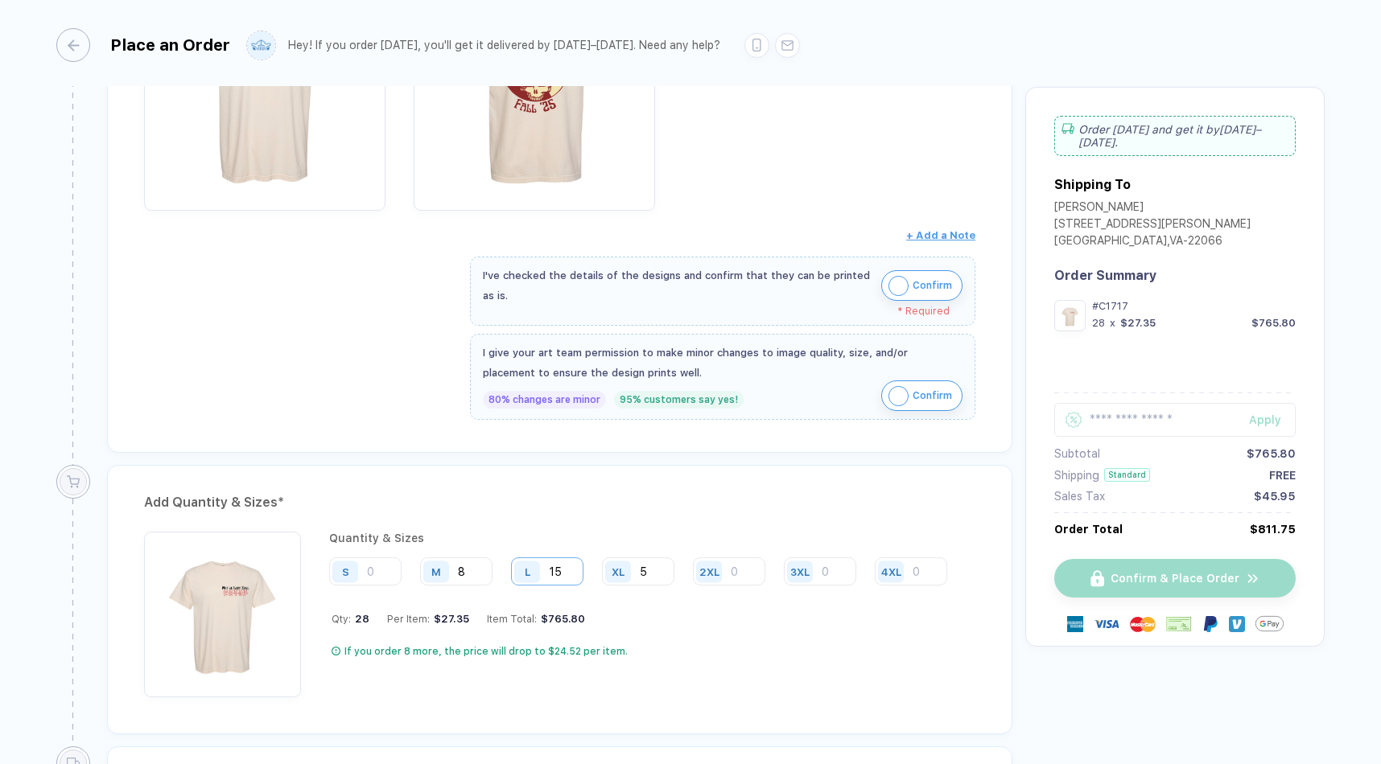
click at [571, 562] on input "15" at bounding box center [547, 572] width 72 height 28
click at [572, 576] on input "15" at bounding box center [547, 572] width 72 height 28
click at [604, 586] on div "XL 5" at bounding box center [644, 573] width 84 height 30
click at [493, 575] on div "M 8" at bounding box center [462, 573] width 84 height 30
type input "7"
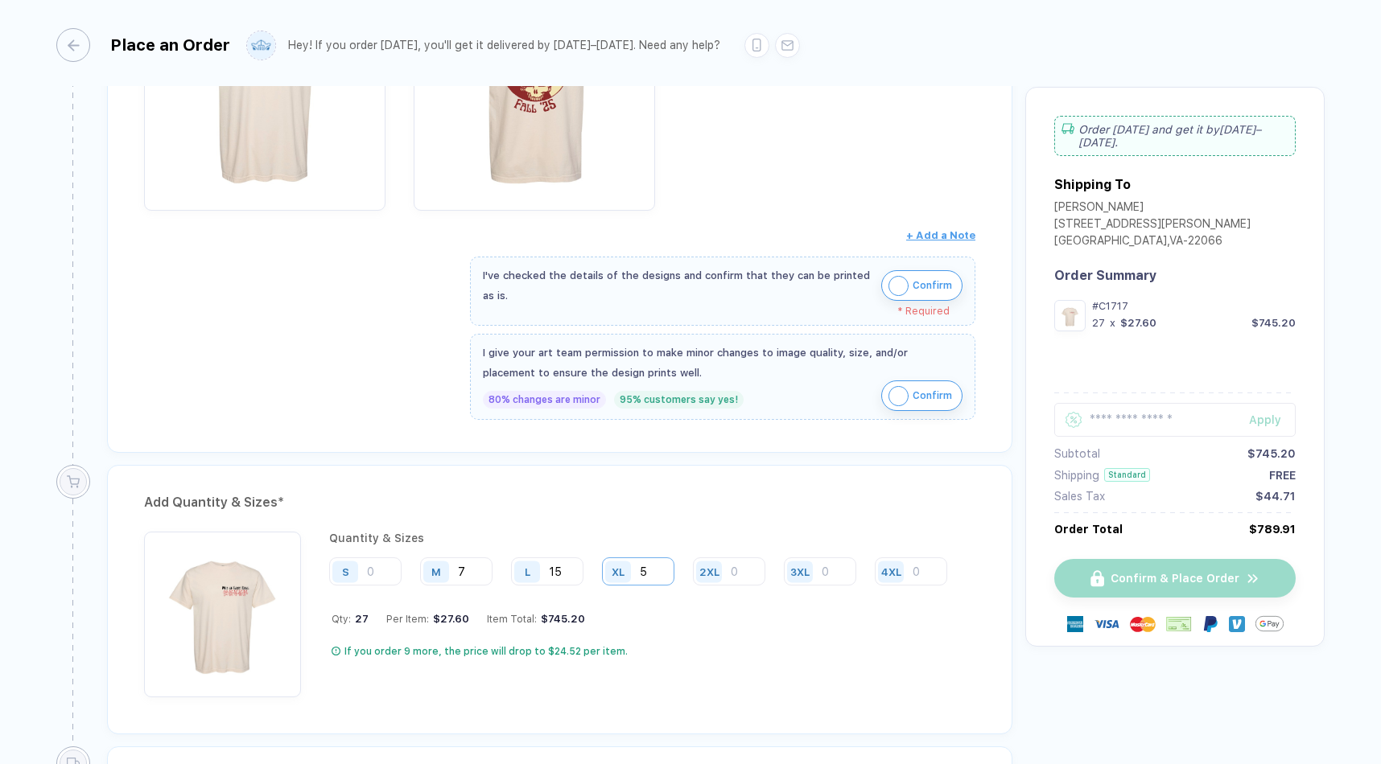
click at [657, 568] on input "5" at bounding box center [638, 572] width 72 height 28
type input "6"
click at [702, 651] on div "If you order 8 more, the price will drop to $24.52 per item." at bounding box center [646, 651] width 628 height 13
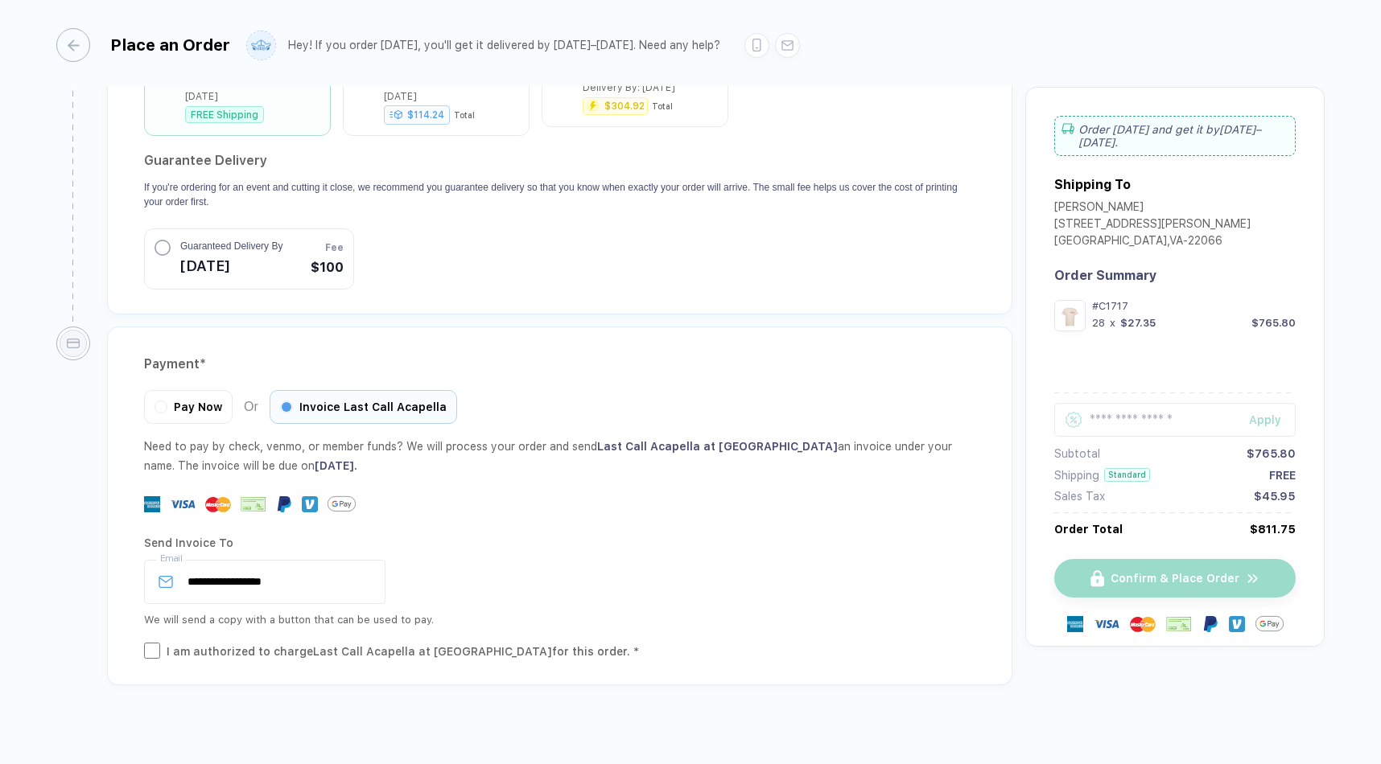
scroll to position [1473, 0]
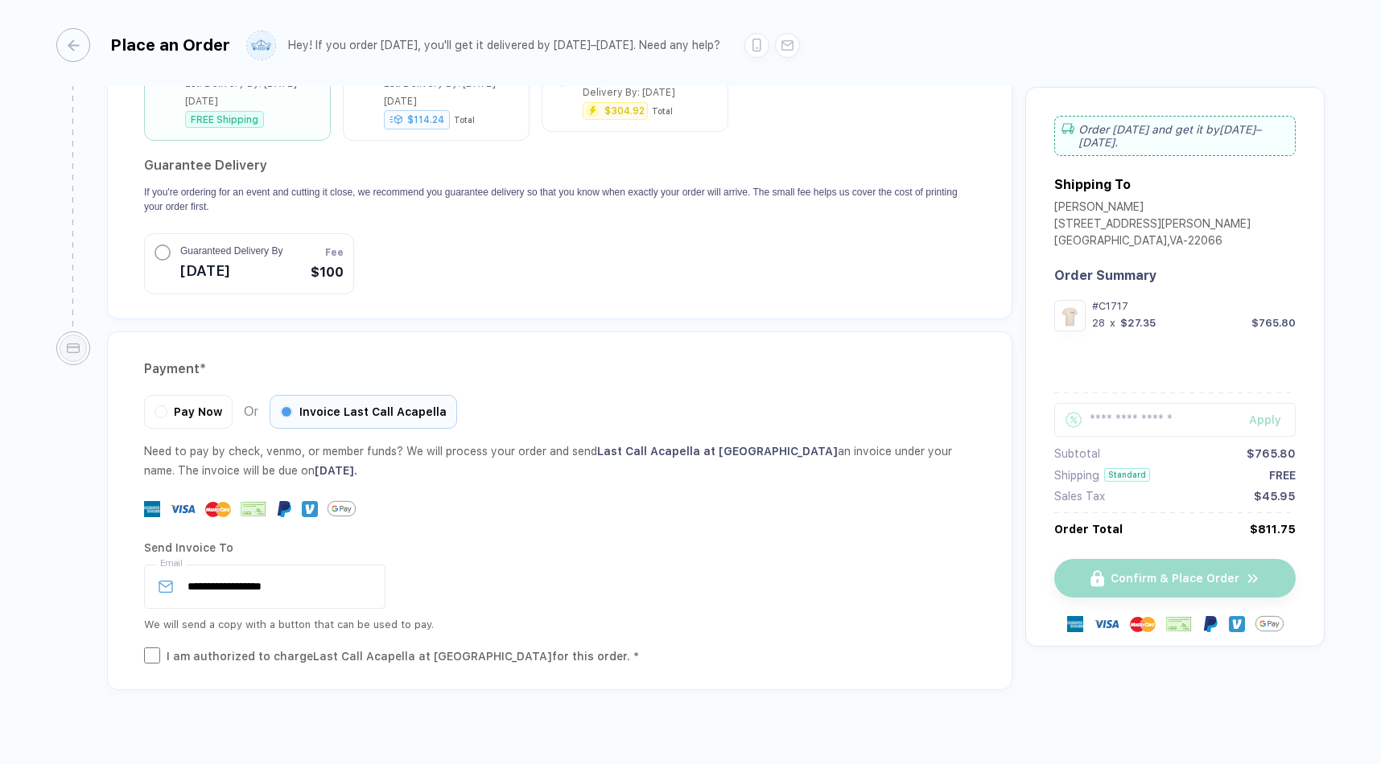
click at [1171, 574] on div "Confirm & Place Order" at bounding box center [1174, 578] width 241 height 39
click at [1168, 562] on div "Confirm & Place Order" at bounding box center [1174, 578] width 241 height 39
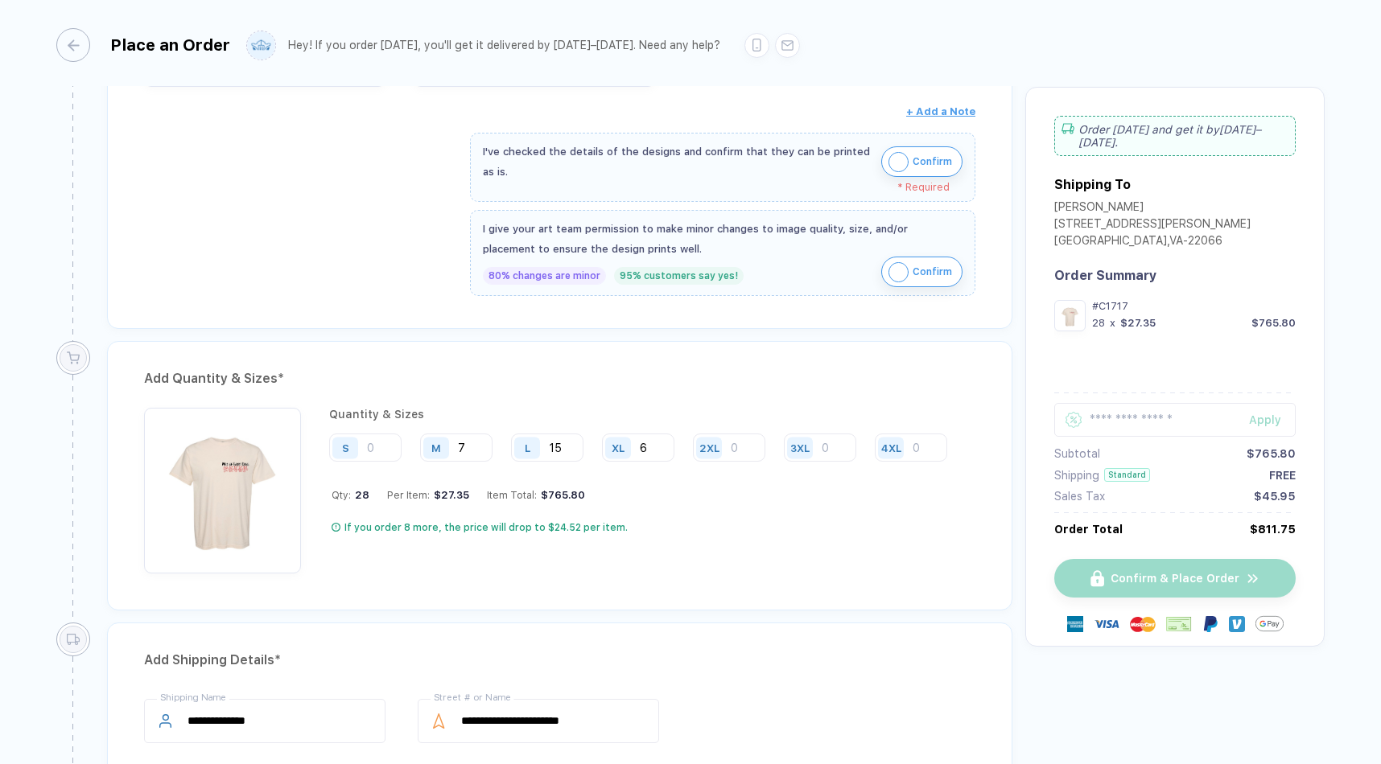
scroll to position [295, 0]
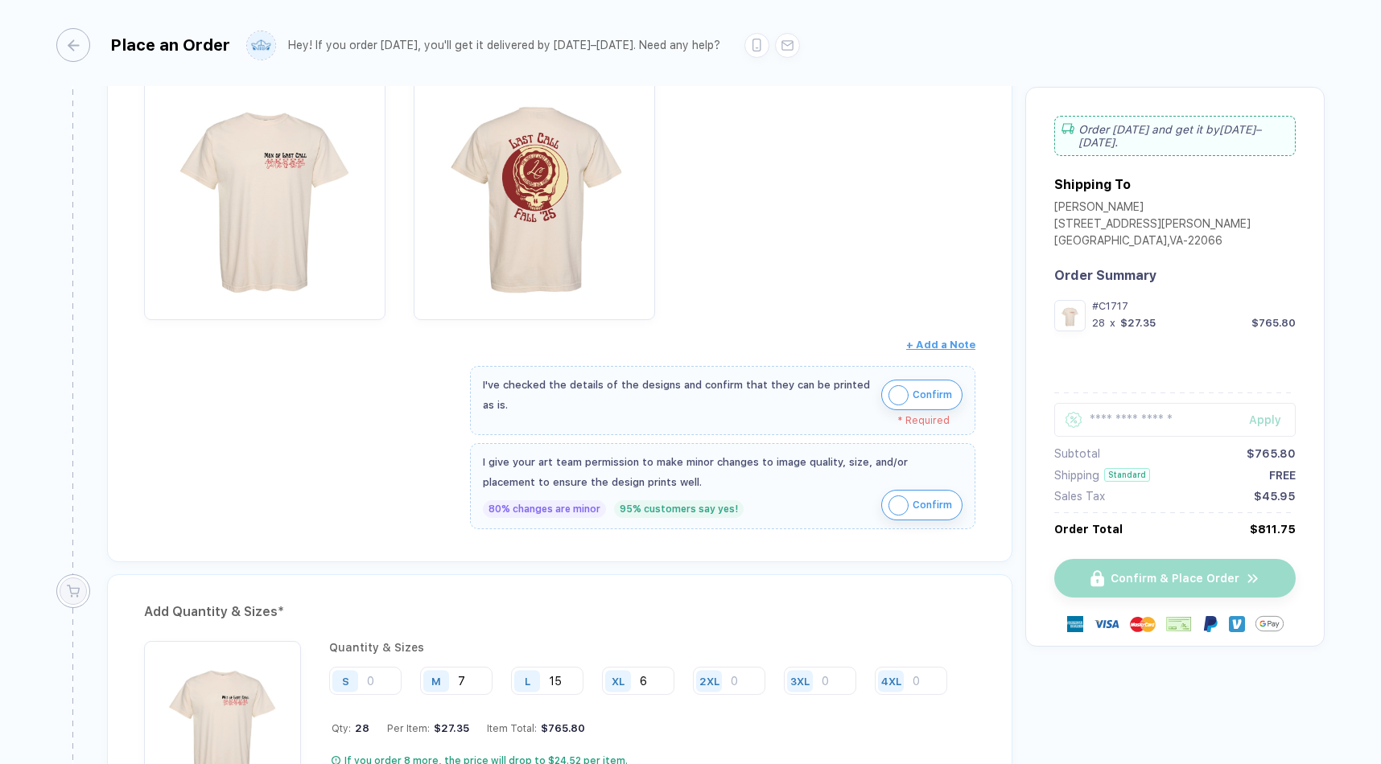
click at [908, 394] on button "Confirm" at bounding box center [921, 395] width 81 height 31
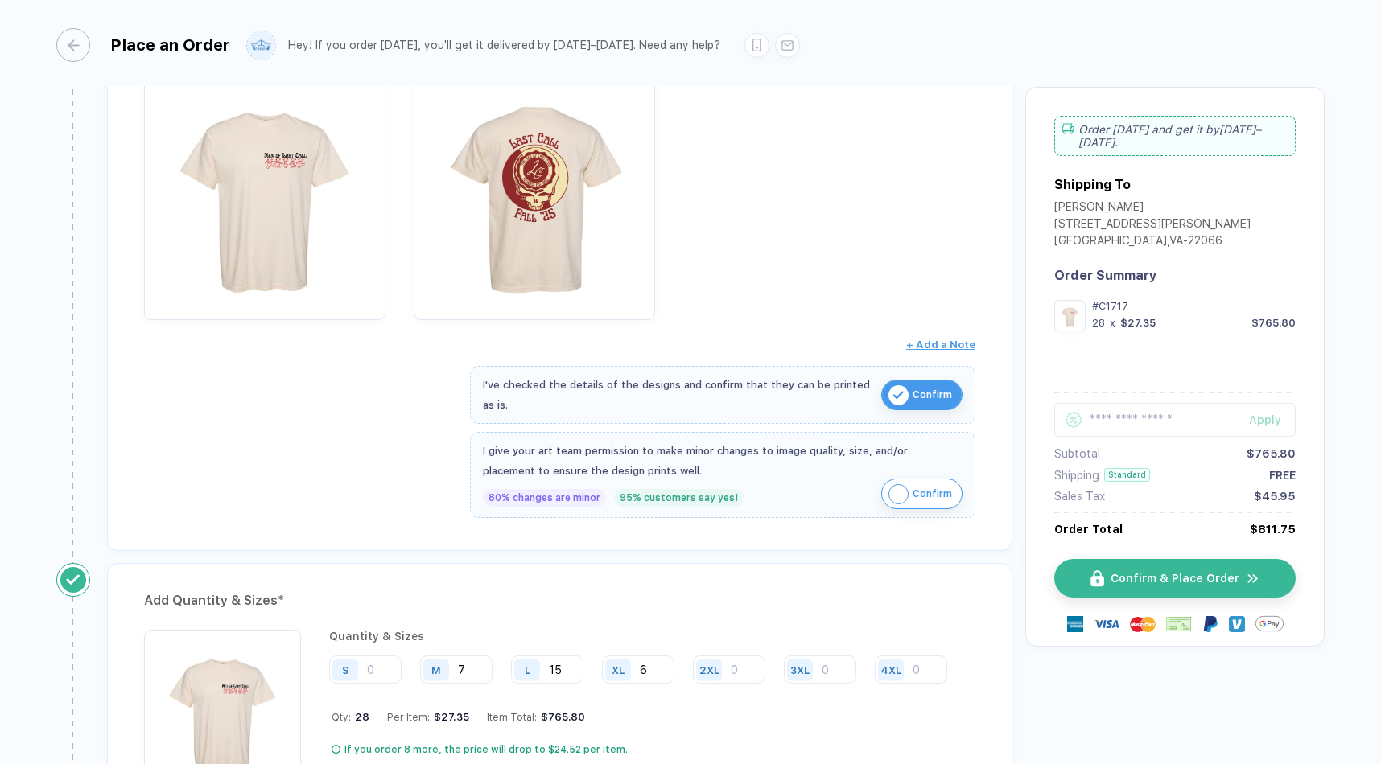
click at [896, 468] on div "I give your art team permission to make minor changes to image quality, size, a…" at bounding box center [723, 461] width 480 height 40
click at [896, 484] on img "button" at bounding box center [898, 494] width 20 height 20
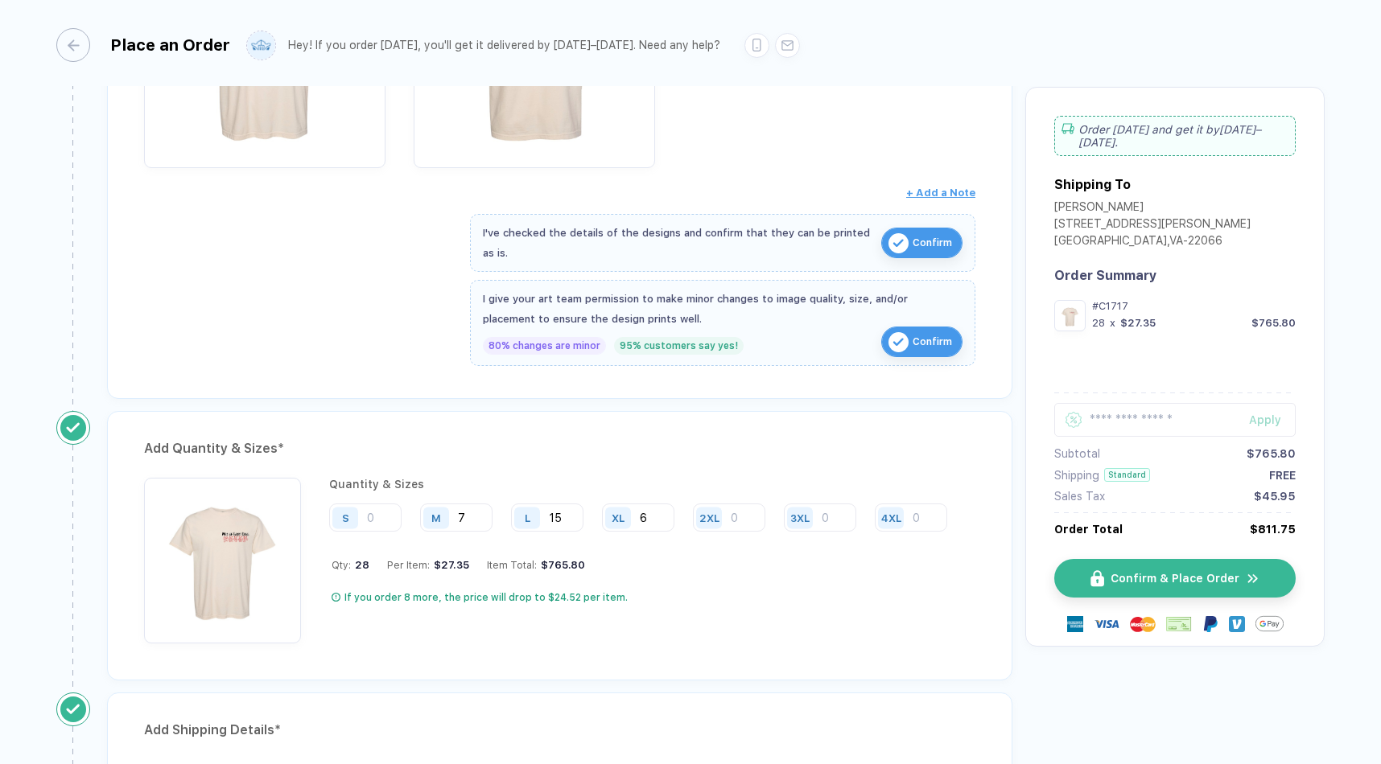
scroll to position [453, 0]
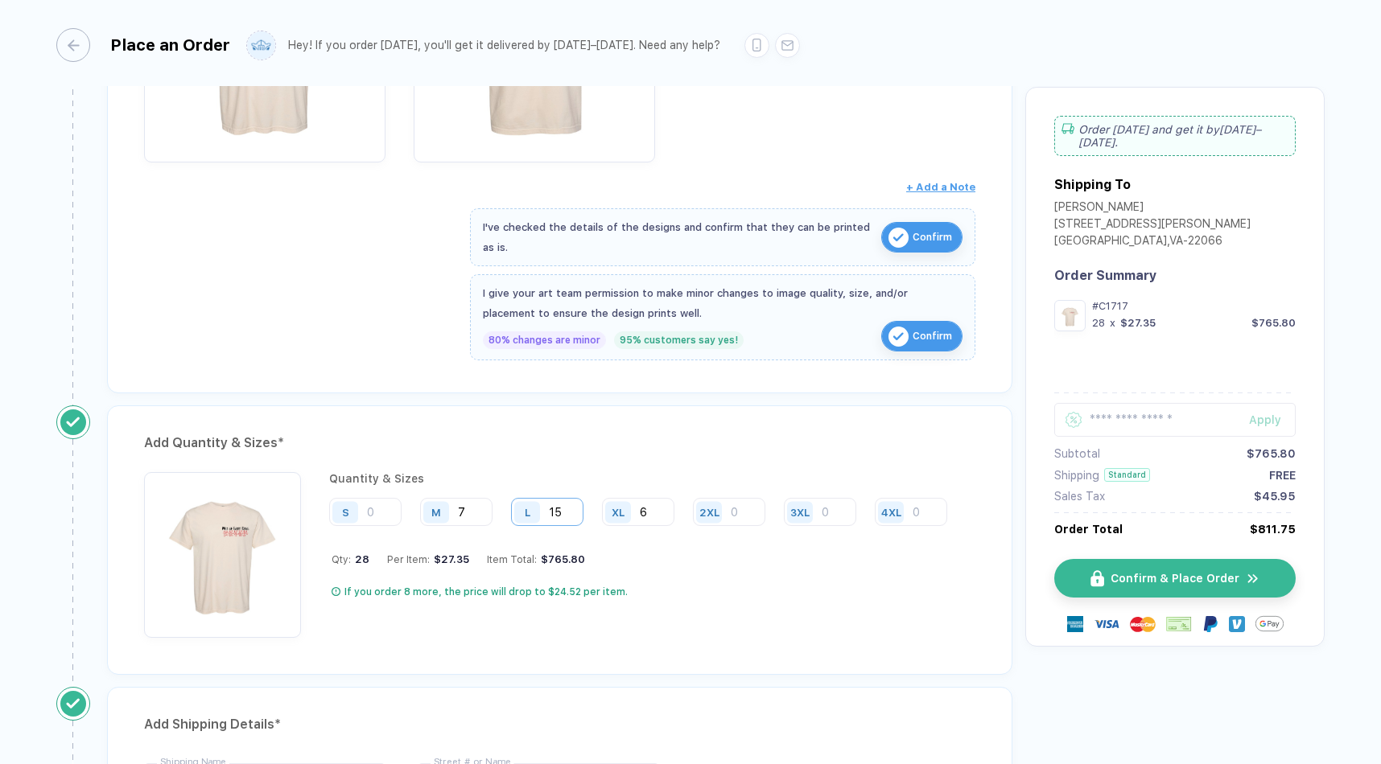
click at [581, 508] on input "15" at bounding box center [547, 512] width 72 height 28
type input "16"
click at [794, 599] on div "Quantity & Sizes S M 7 L 16 XL 6 2XL 3XL 4XL Qty: 29 Per Item: $26.40 Item Tota…" at bounding box center [644, 555] width 630 height 166
click at [1094, 560] on button "Confirm & Place Order" at bounding box center [1181, 578] width 241 height 39
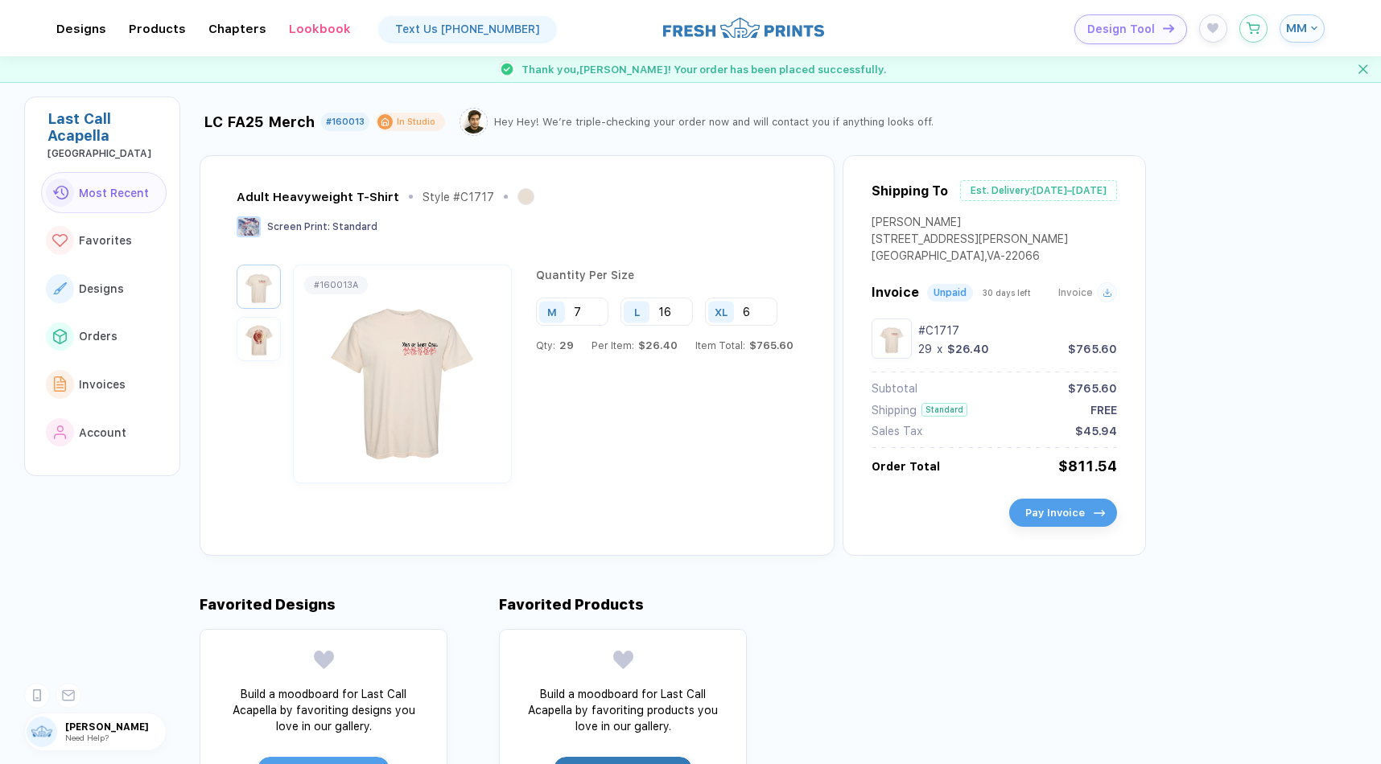
click at [1057, 525] on button "Pay Invoice" at bounding box center [1063, 513] width 108 height 28
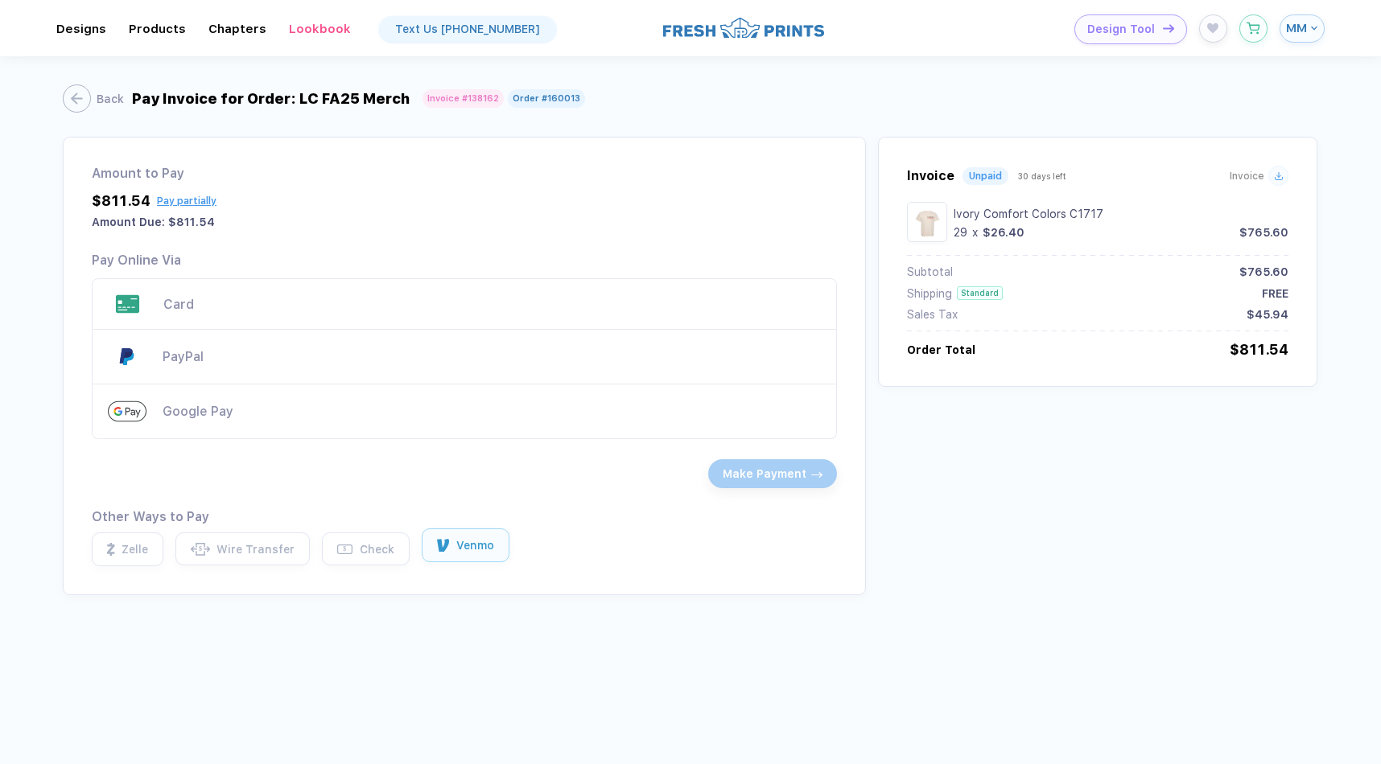
click at [441, 553] on icon "button" at bounding box center [443, 546] width 13 height 14
click at [78, 97] on div "button" at bounding box center [69, 98] width 28 height 28
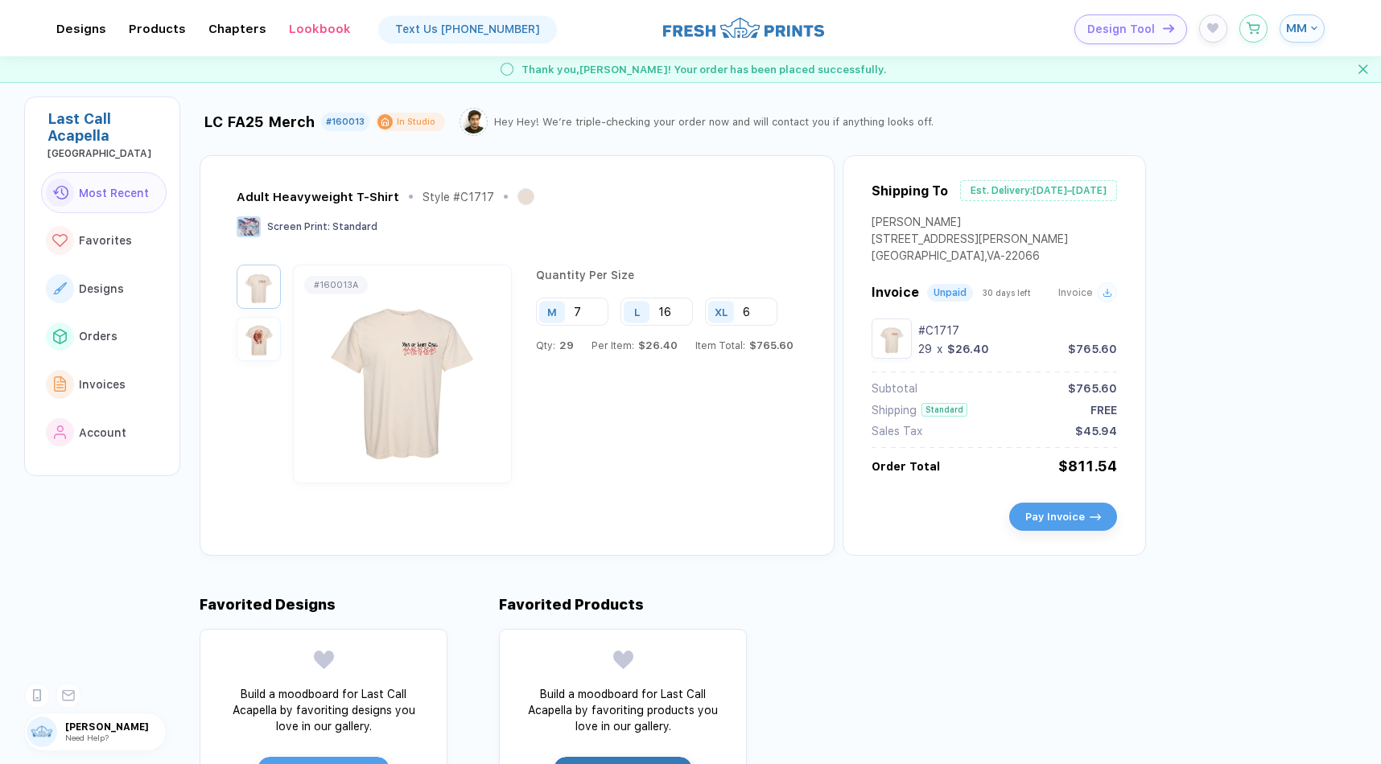
click at [248, 345] on img "button" at bounding box center [259, 339] width 36 height 36
click at [274, 278] on img "button" at bounding box center [259, 287] width 36 height 36
